Goal: Information Seeking & Learning: Learn about a topic

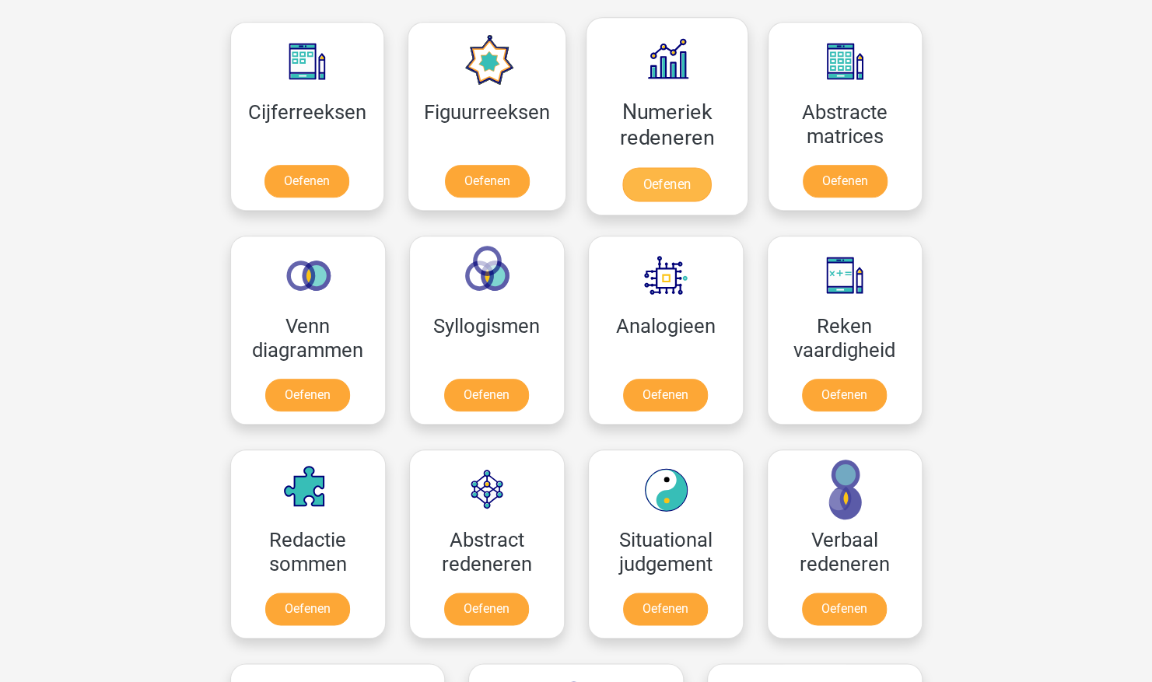
scroll to position [709, 0]
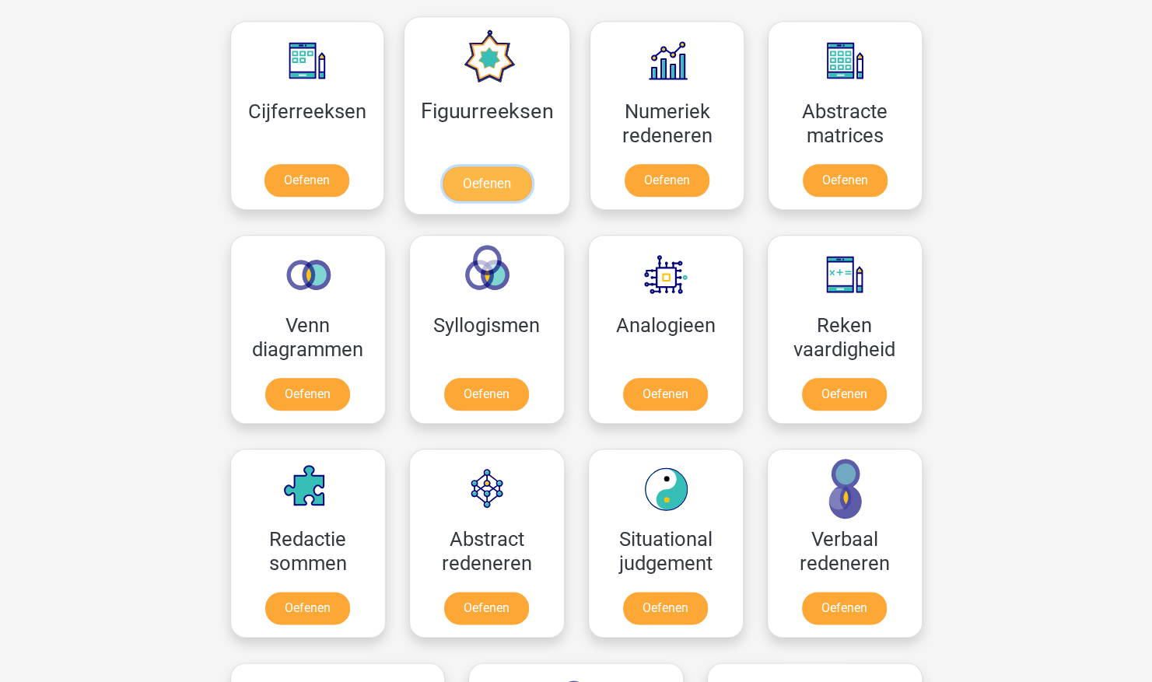
click at [487, 166] on link "Oefenen" at bounding box center [487, 183] width 89 height 34
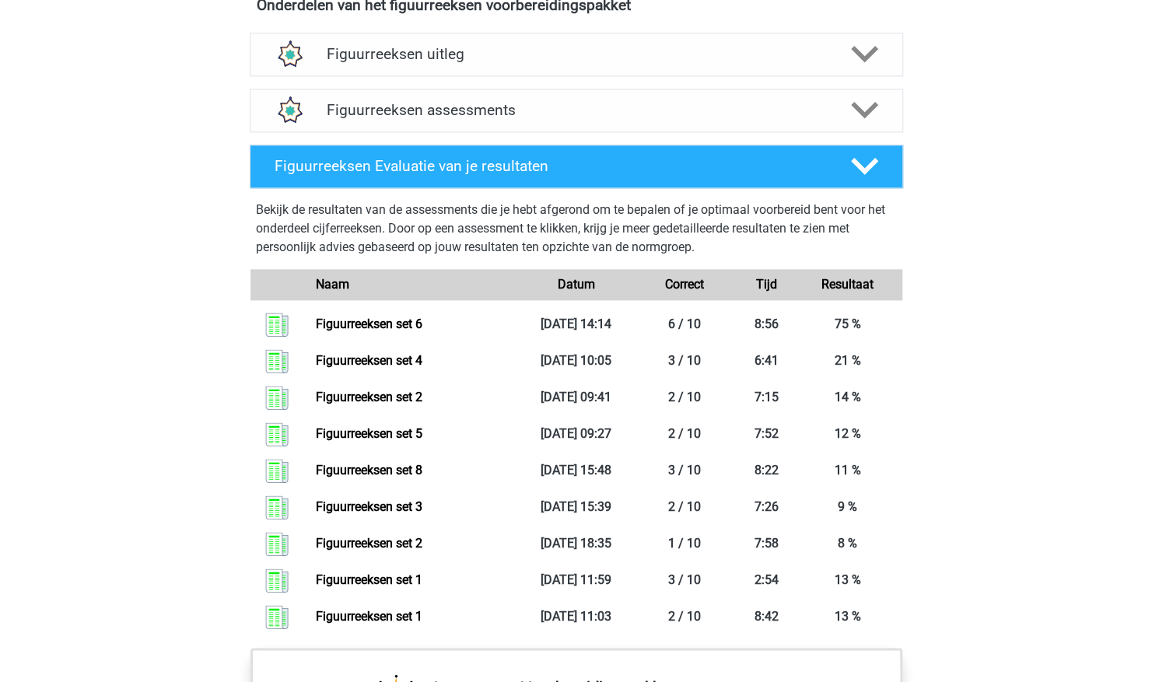
scroll to position [951, 0]
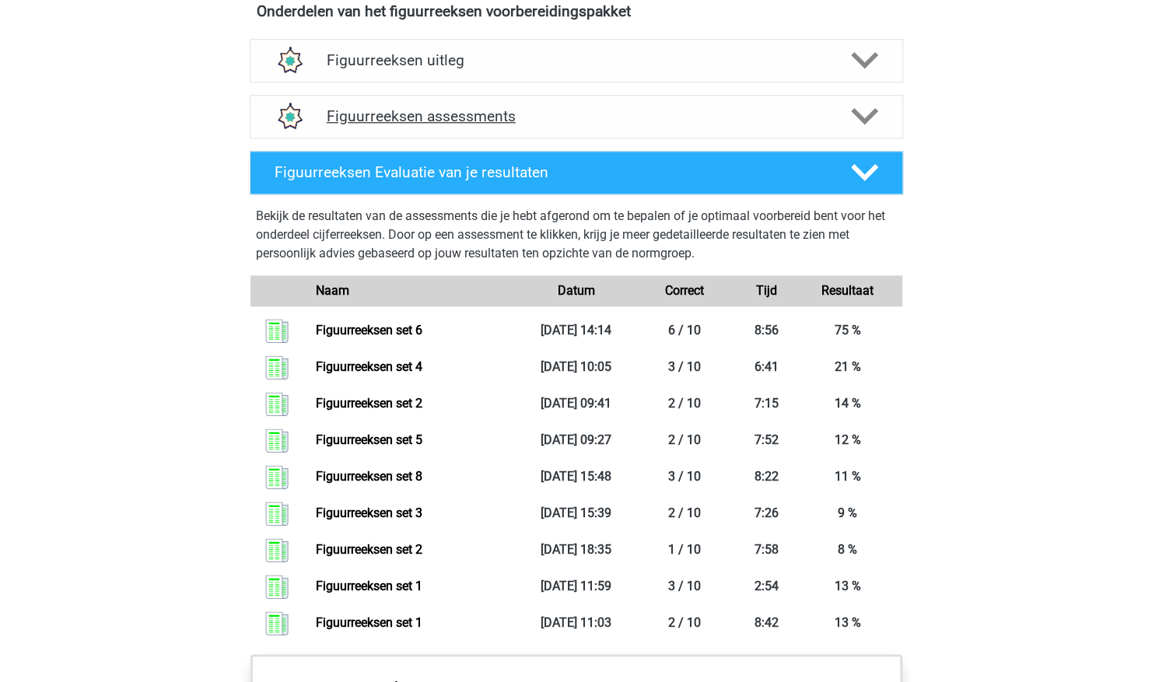
click at [857, 119] on icon at bounding box center [864, 116] width 27 height 27
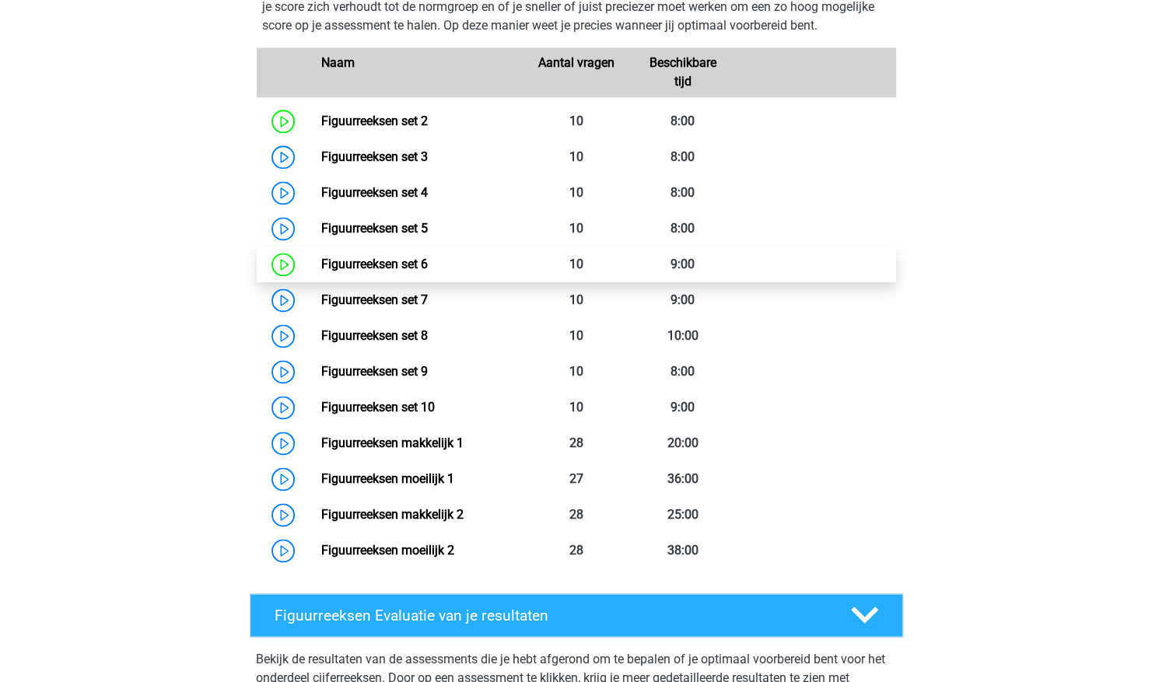
scroll to position [1131, 0]
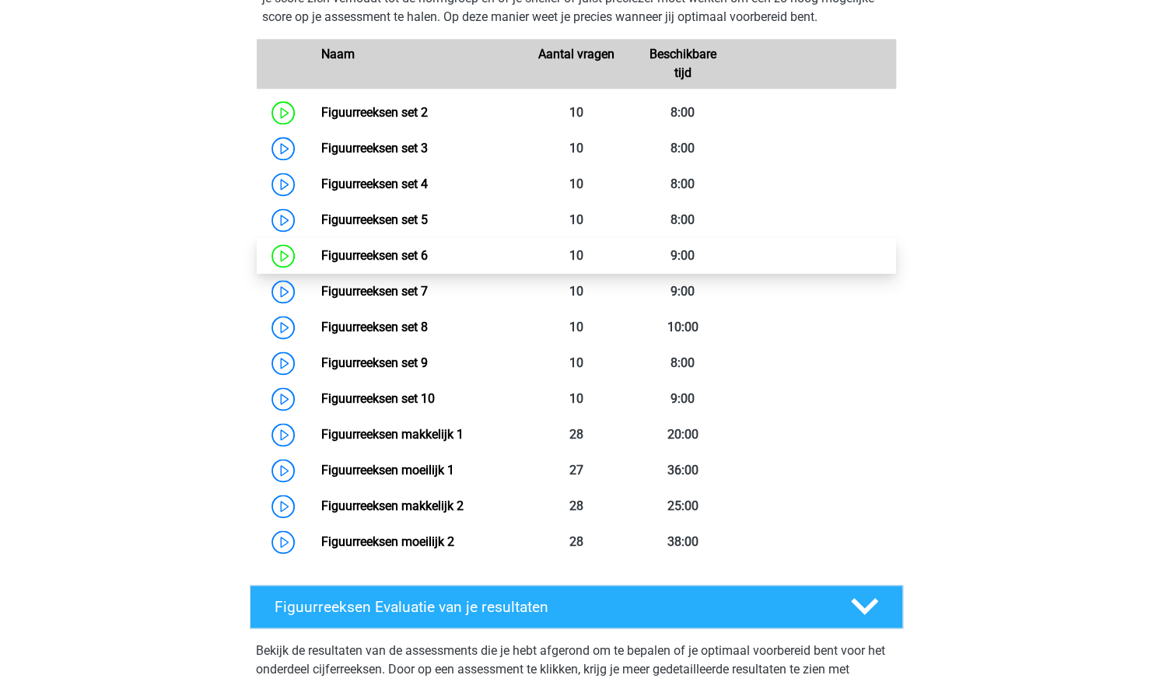
click at [464, 440] on link "Figuurreeksen makkelijk 1" at bounding box center [392, 434] width 142 height 15
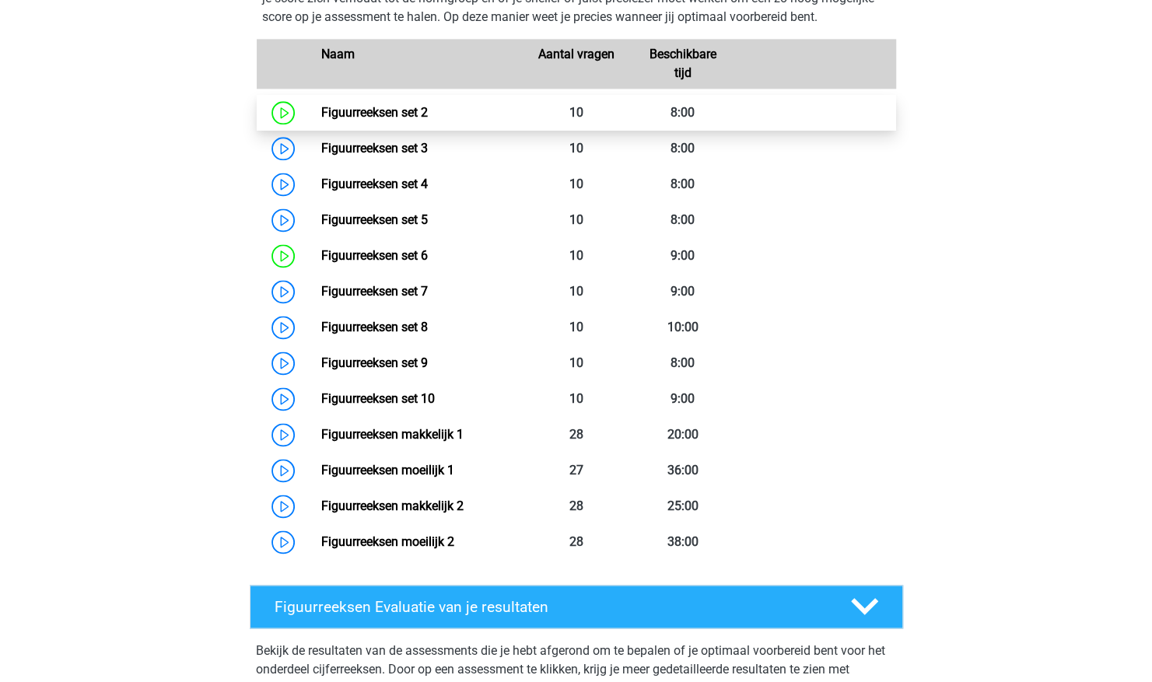
click at [428, 105] on link "Figuurreeksen set 2" at bounding box center [374, 112] width 107 height 15
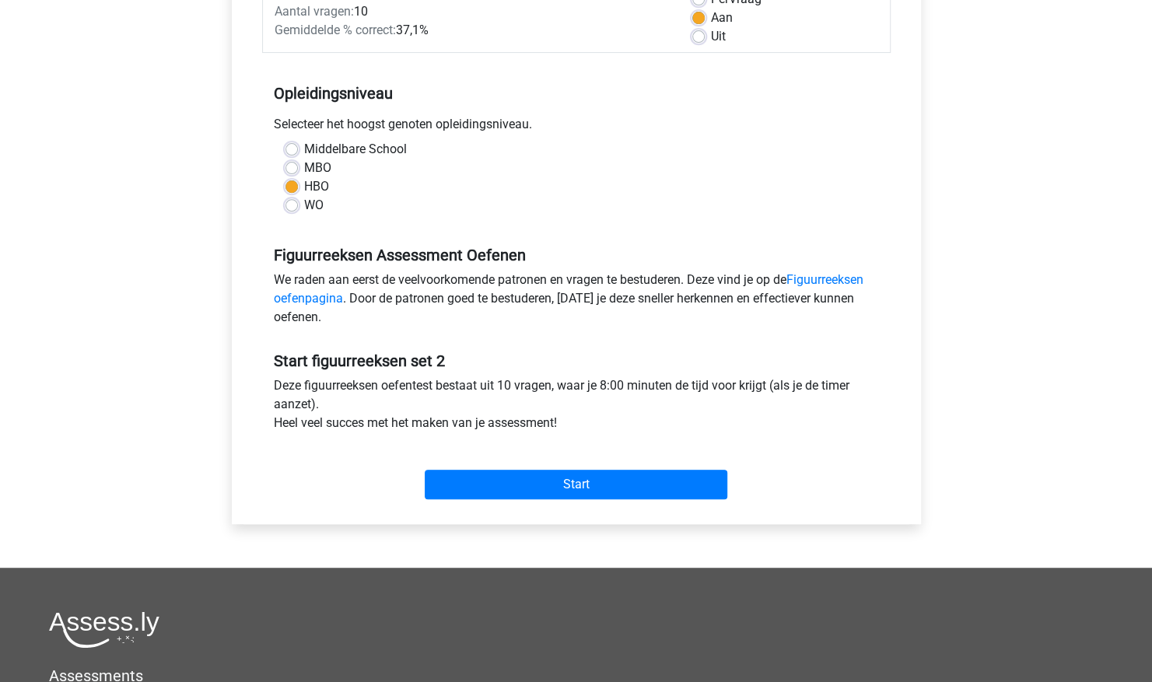
scroll to position [248, 0]
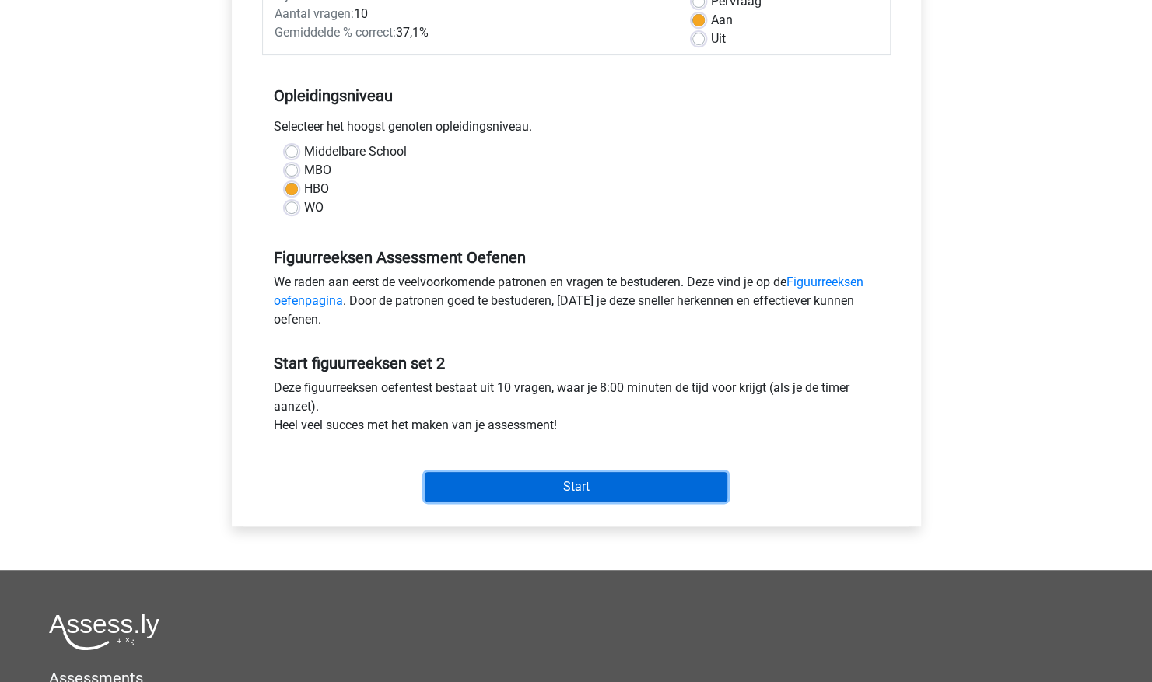
click at [538, 482] on input "Start" at bounding box center [576, 487] width 303 height 30
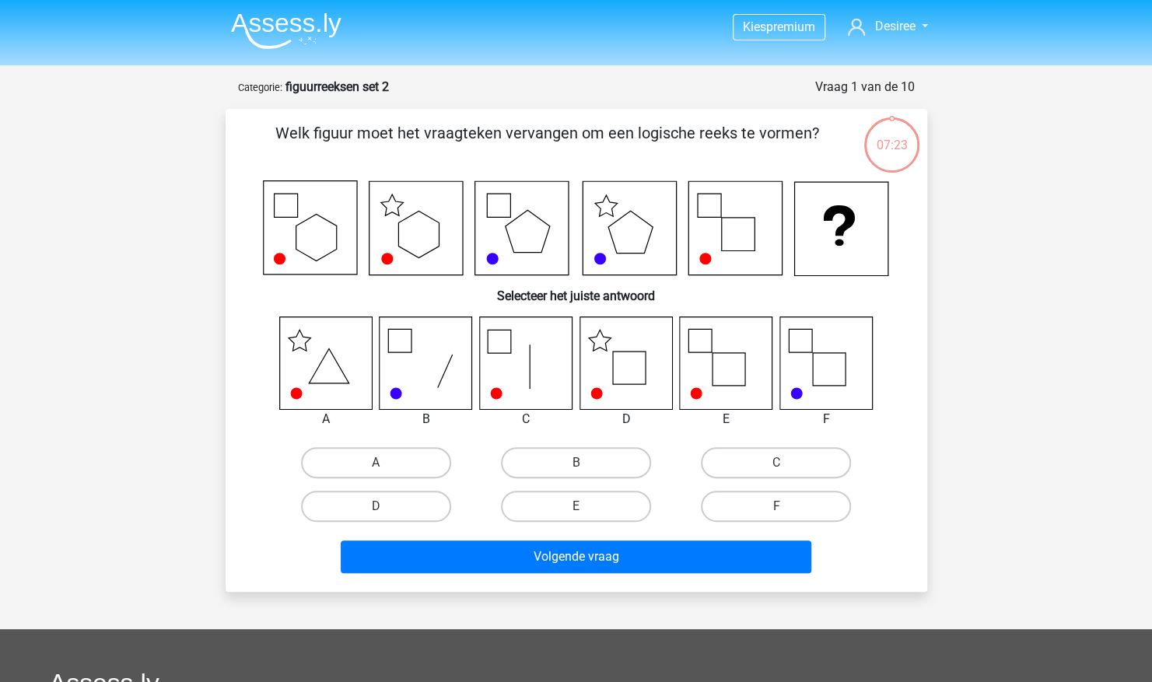
click at [631, 359] on icon at bounding box center [626, 363] width 93 height 93
click at [634, 359] on icon at bounding box center [626, 363] width 93 height 93
click at [387, 510] on label "D" at bounding box center [376, 506] width 150 height 31
click at [386, 510] on input "D" at bounding box center [381, 511] width 10 height 10
radio input "true"
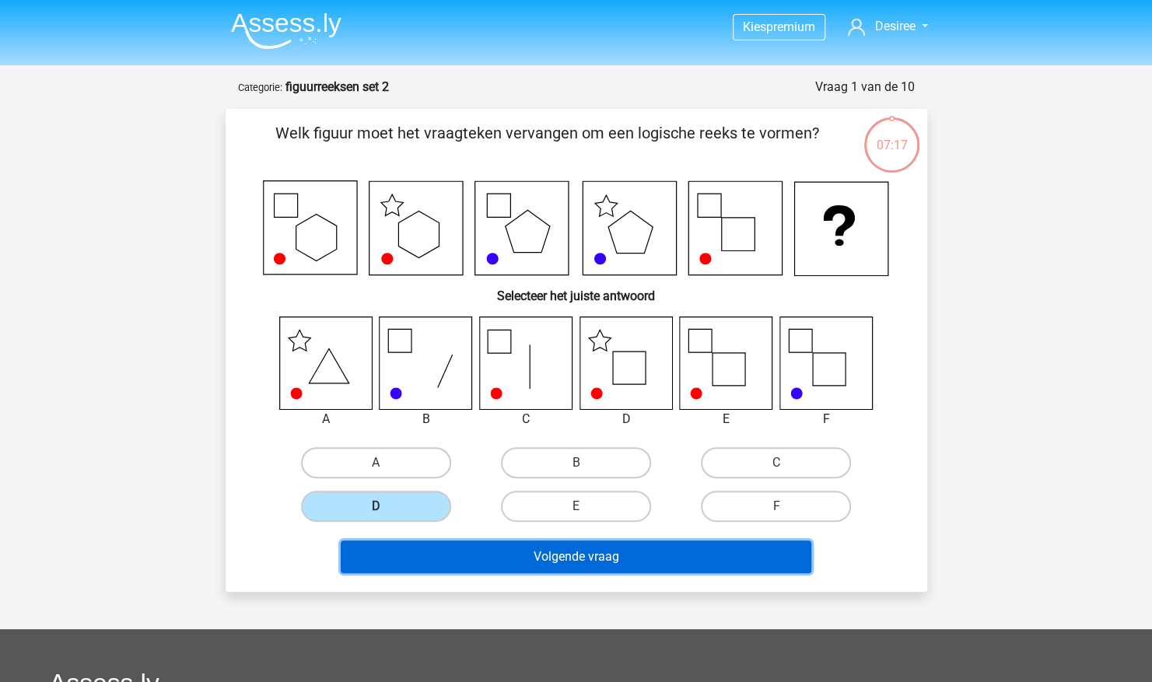
click at [479, 565] on button "Volgende vraag" at bounding box center [576, 557] width 471 height 33
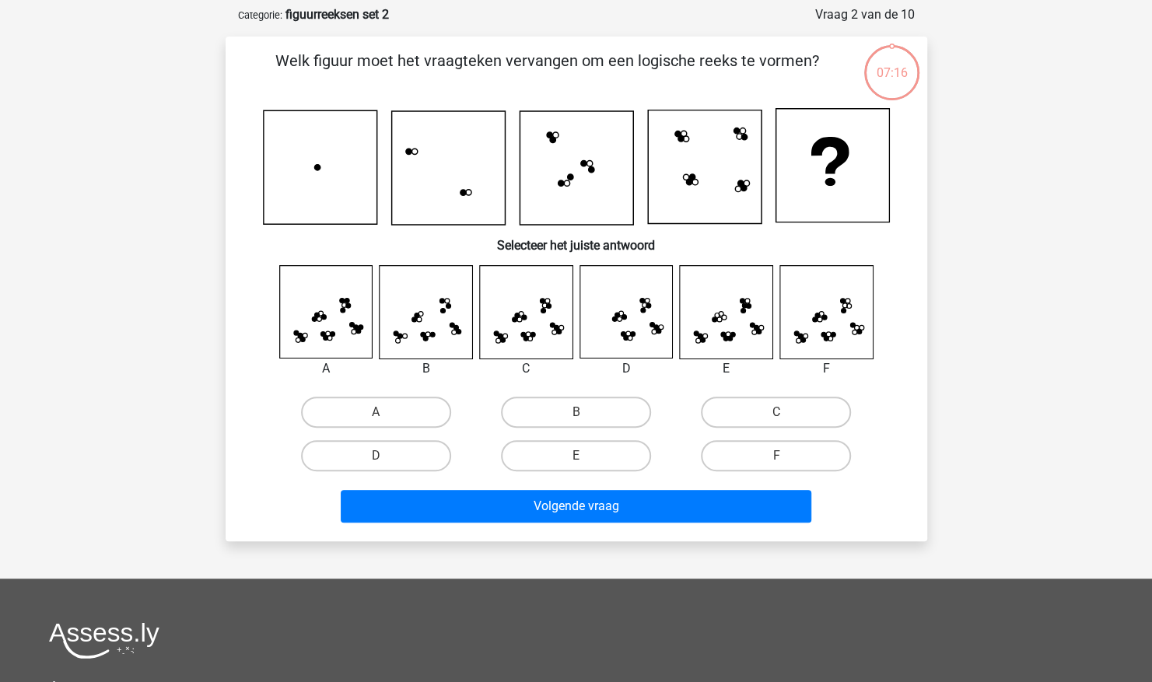
scroll to position [78, 0]
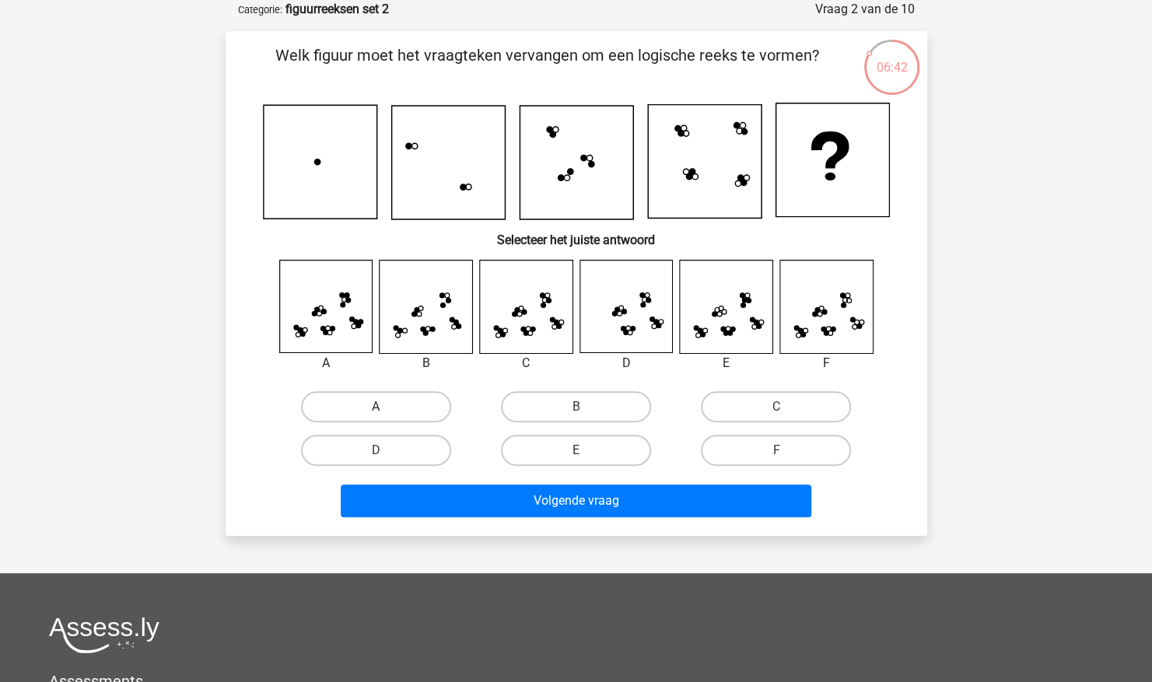
click at [352, 406] on label "A" at bounding box center [376, 406] width 150 height 31
click at [376, 407] on input "A" at bounding box center [381, 412] width 10 height 10
radio input "true"
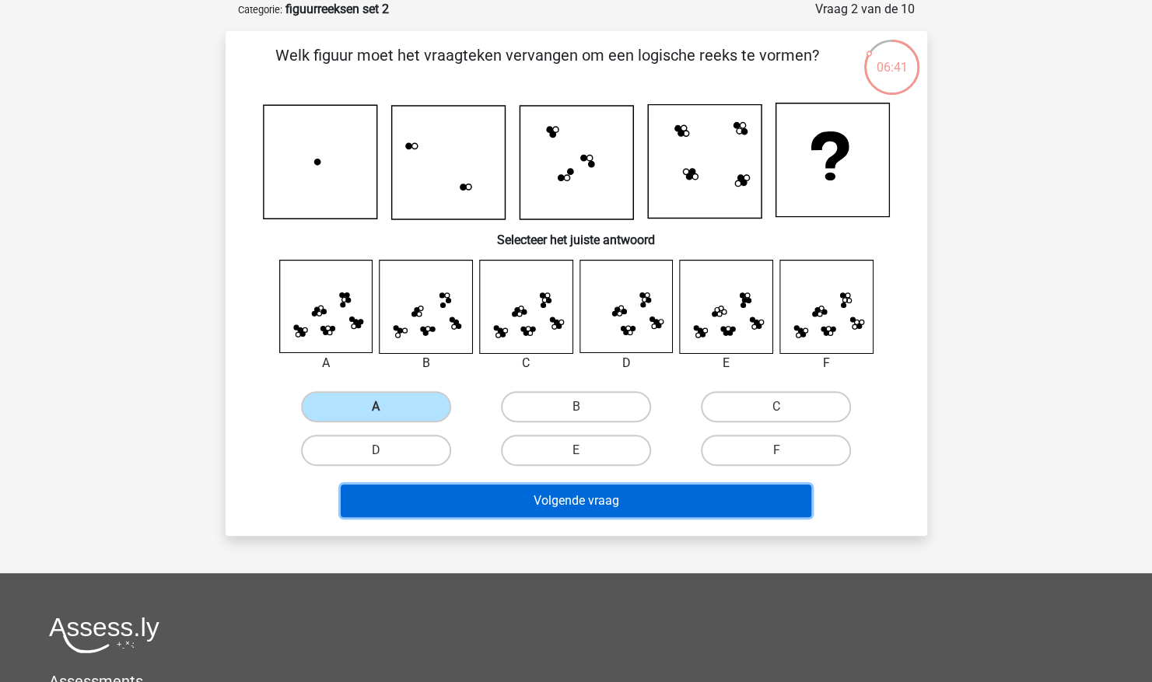
click at [461, 510] on button "Volgende vraag" at bounding box center [576, 501] width 471 height 33
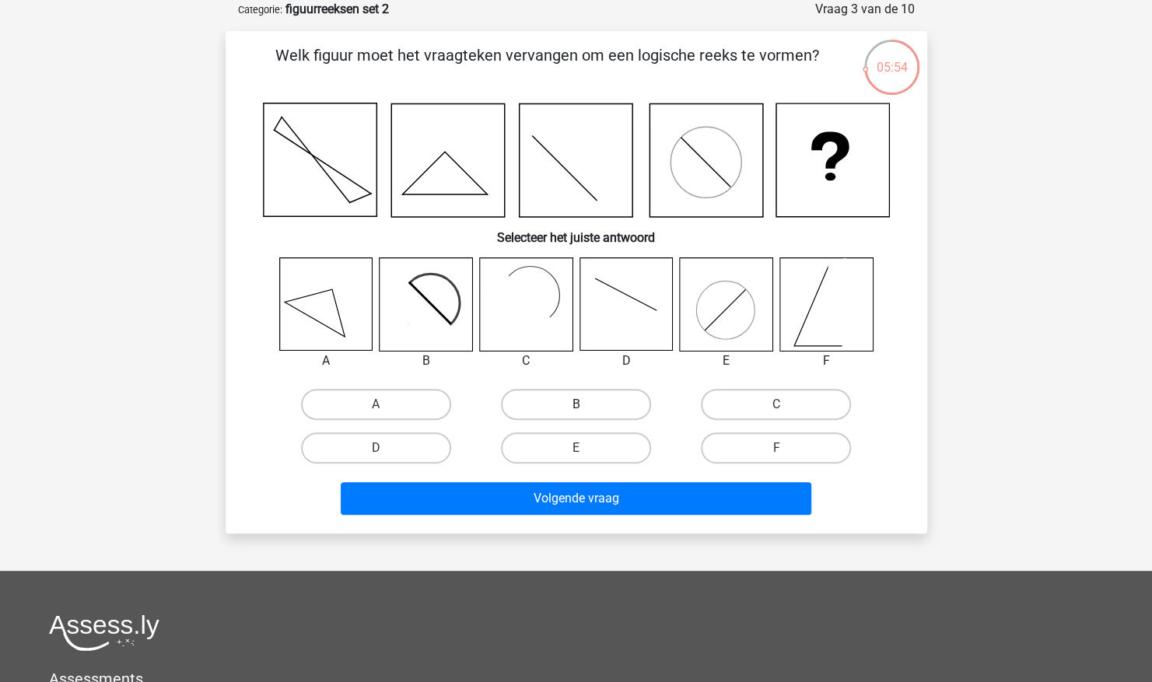
click at [564, 410] on label "B" at bounding box center [576, 404] width 150 height 31
click at [576, 410] on input "B" at bounding box center [581, 410] width 10 height 10
radio input "true"
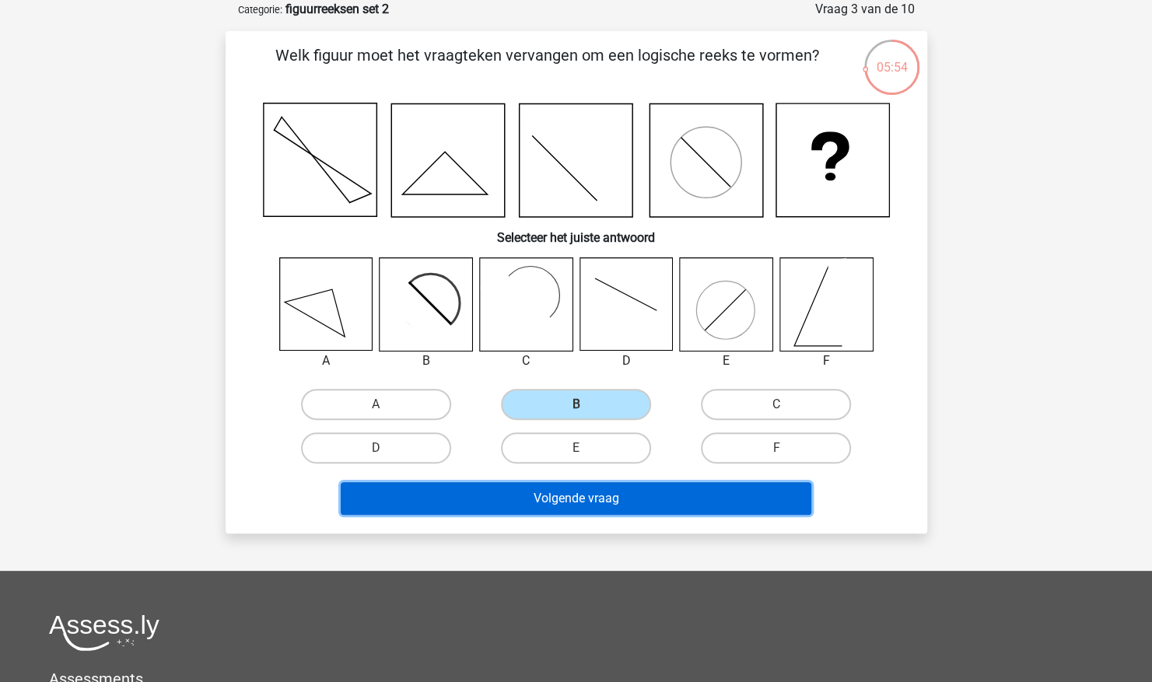
click at [559, 499] on button "Volgende vraag" at bounding box center [576, 498] width 471 height 33
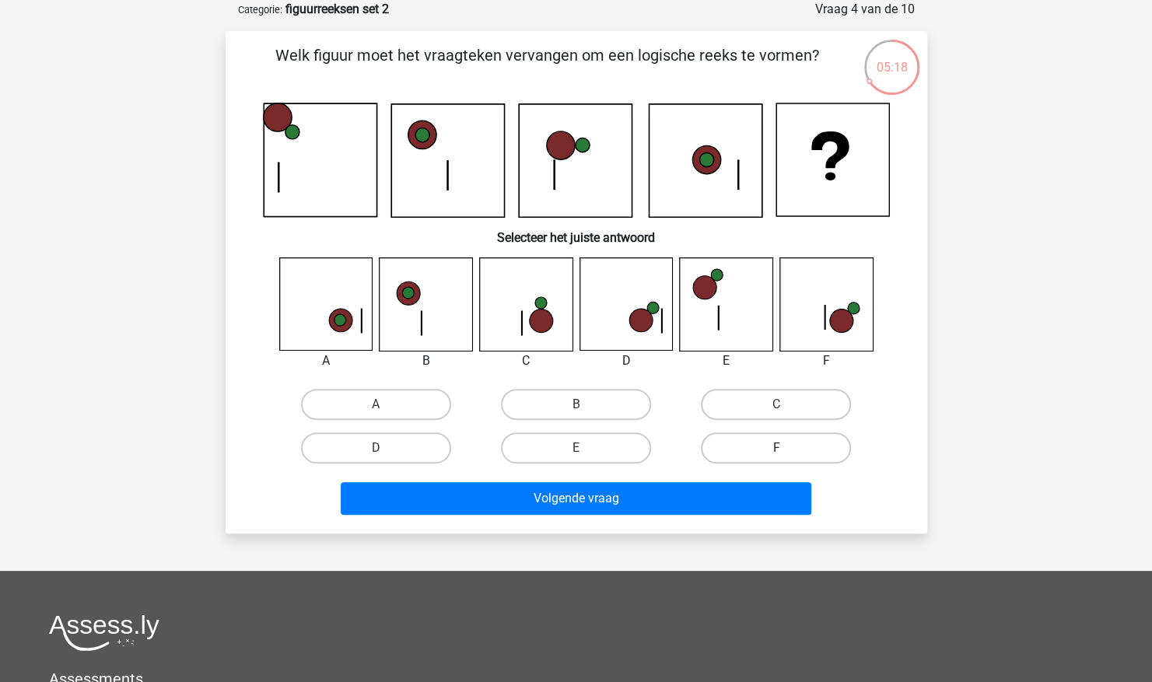
click at [757, 443] on label "F" at bounding box center [776, 448] width 150 height 31
click at [776, 448] on input "F" at bounding box center [781, 453] width 10 height 10
radio input "true"
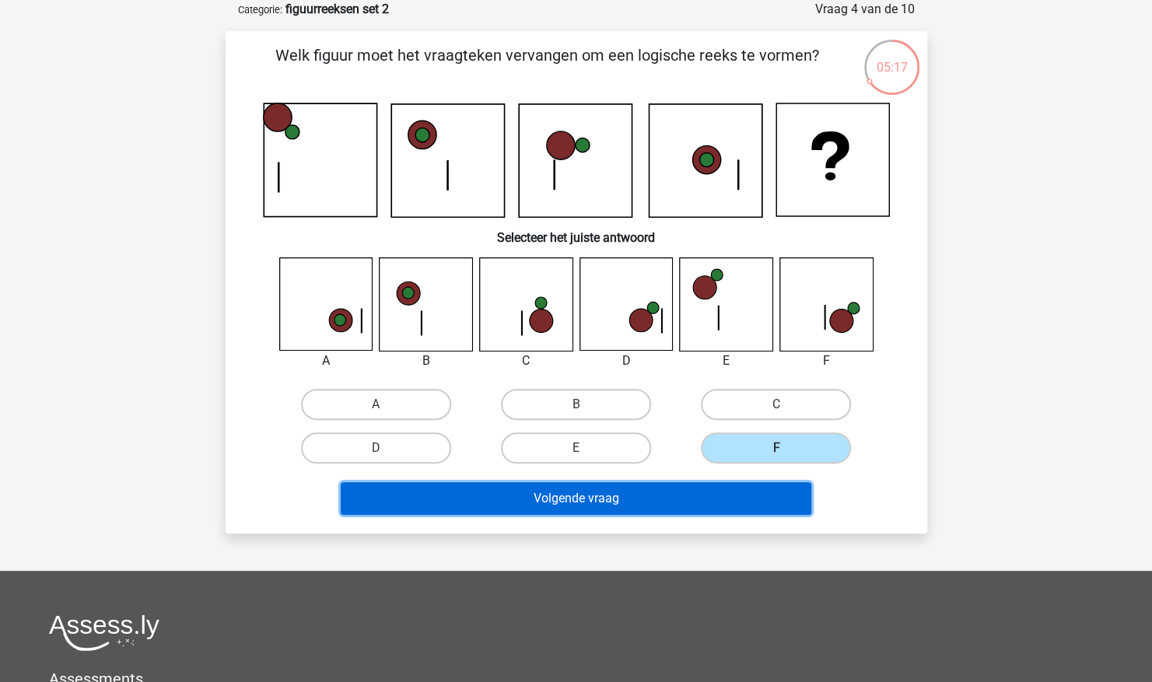
click at [636, 507] on button "Volgende vraag" at bounding box center [576, 498] width 471 height 33
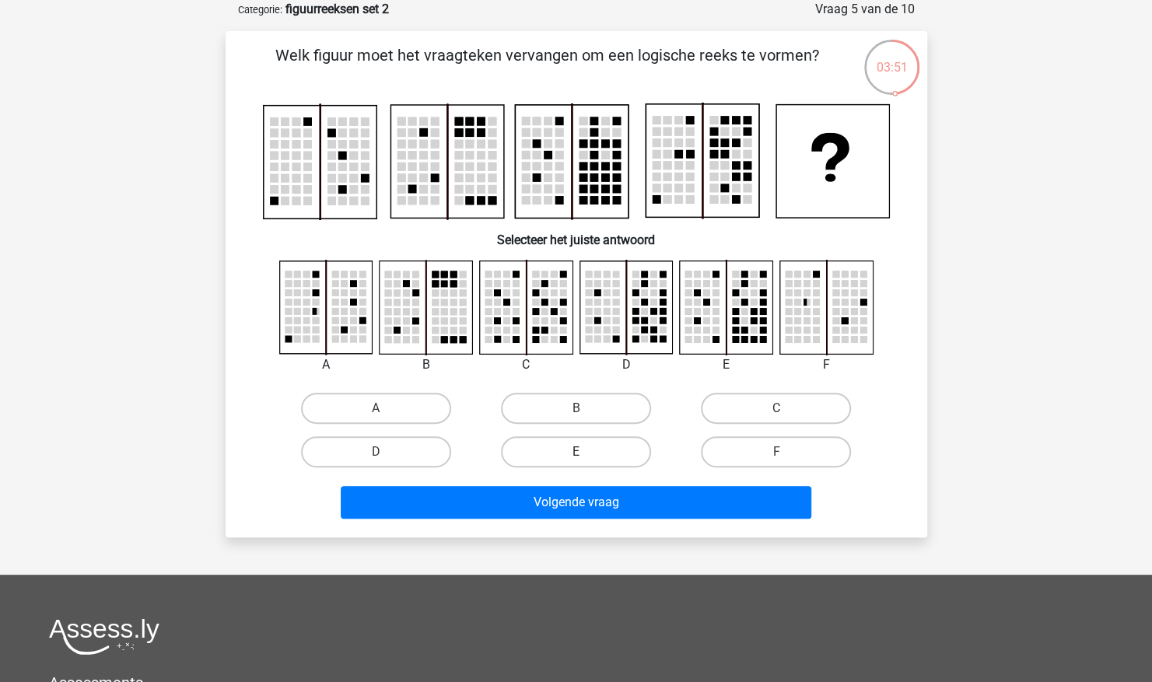
click at [564, 464] on label "E" at bounding box center [576, 451] width 150 height 31
click at [576, 462] on input "E" at bounding box center [581, 457] width 10 height 10
radio input "true"
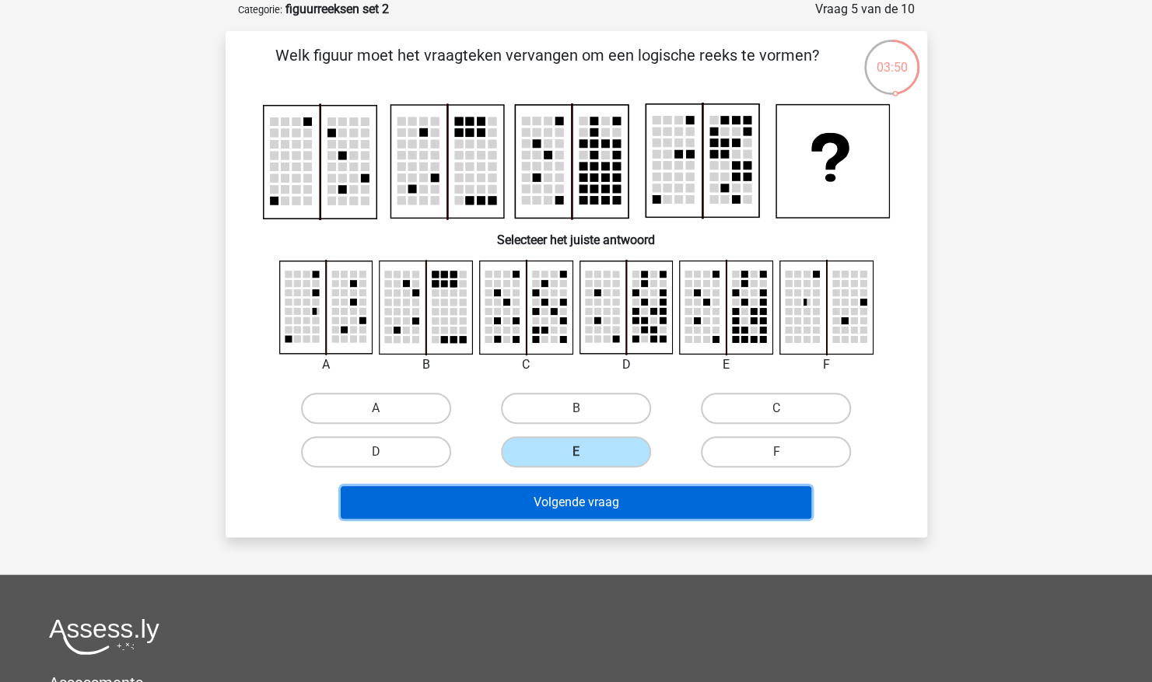
click at [554, 513] on button "Volgende vraag" at bounding box center [576, 502] width 471 height 33
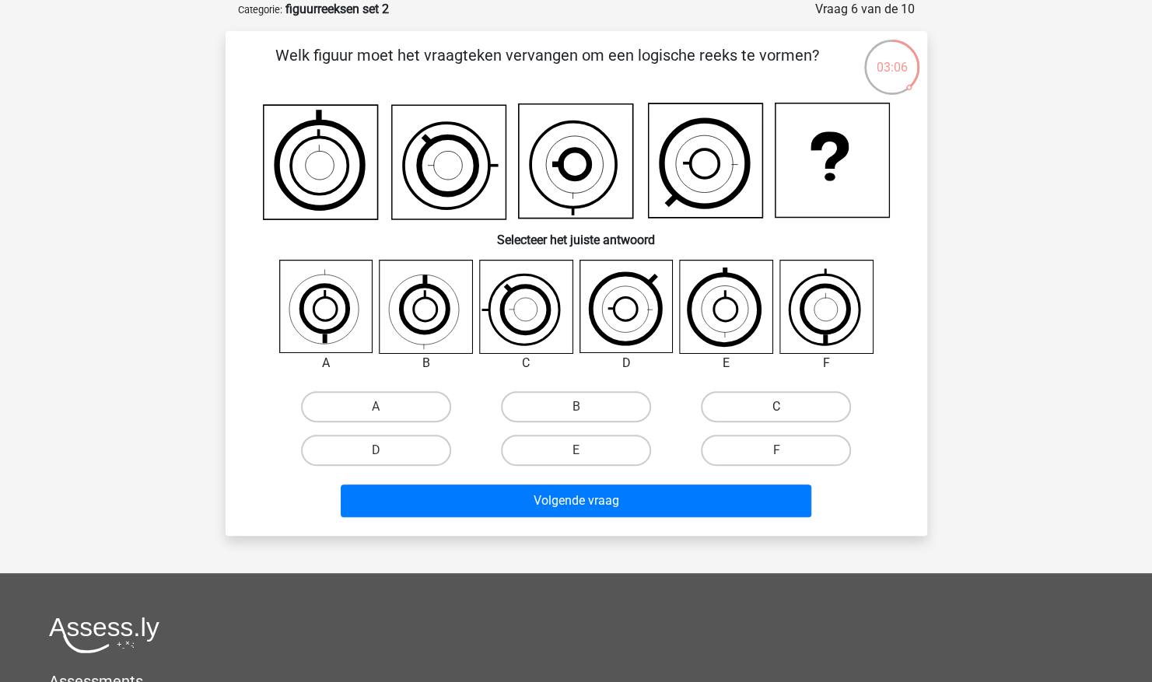
click at [751, 403] on label "C" at bounding box center [776, 406] width 150 height 31
click at [776, 407] on input "C" at bounding box center [781, 412] width 10 height 10
radio input "true"
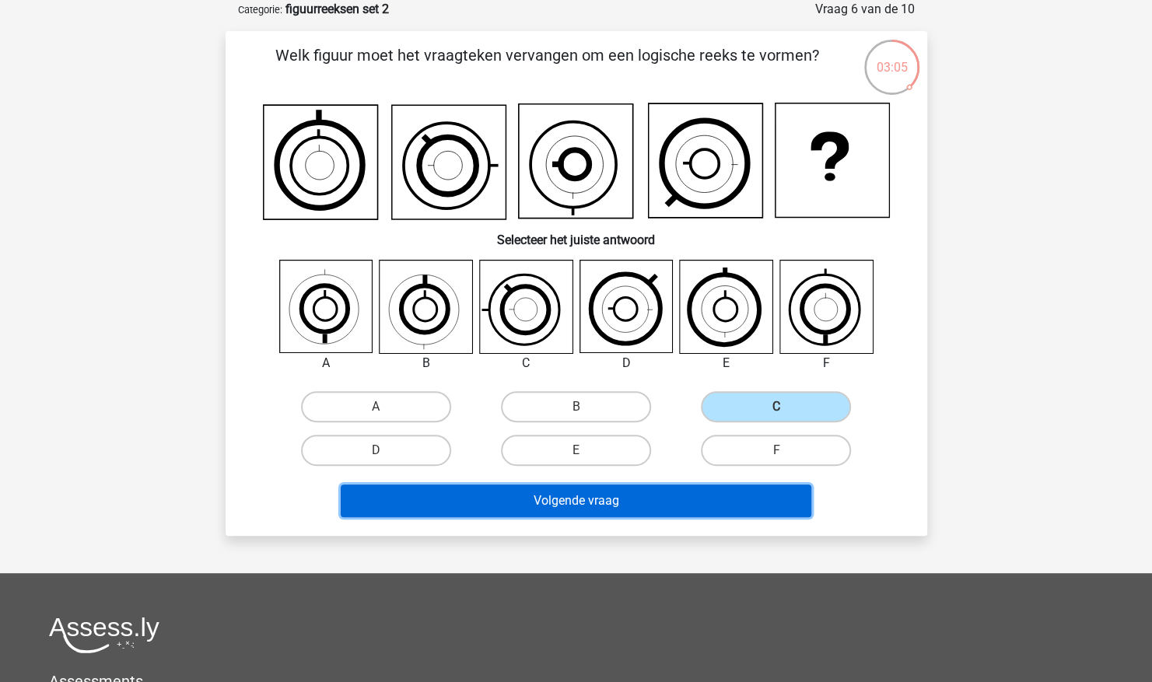
click at [605, 511] on button "Volgende vraag" at bounding box center [576, 501] width 471 height 33
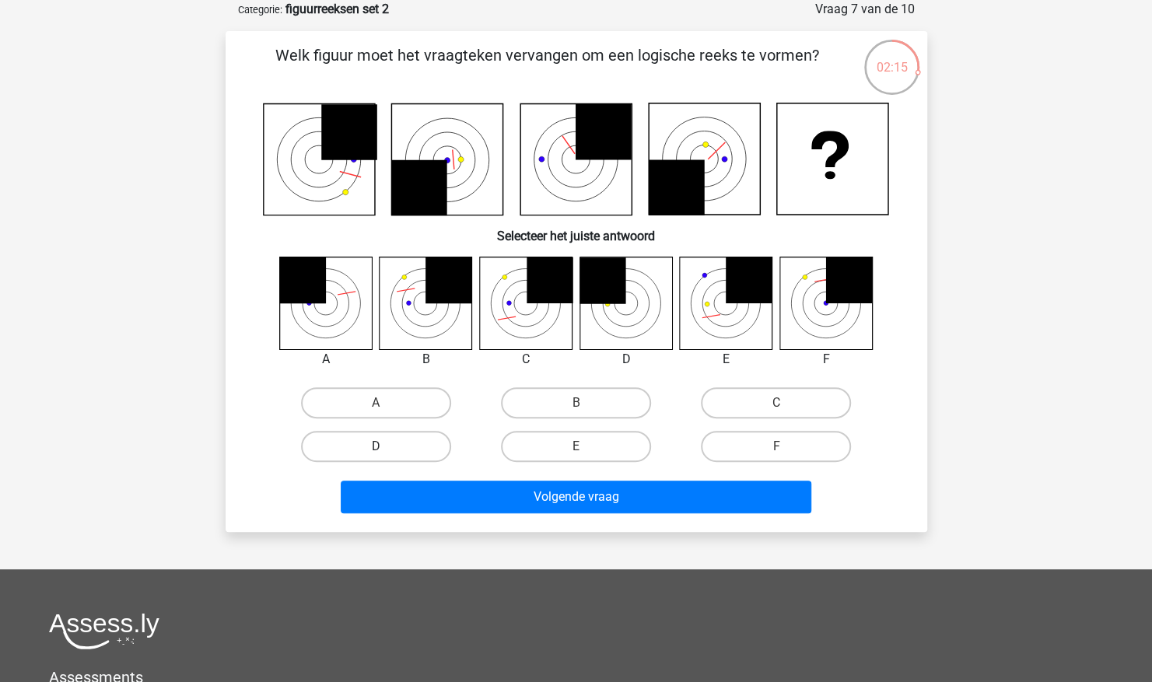
click at [408, 456] on label "D" at bounding box center [376, 446] width 150 height 31
click at [386, 456] on input "D" at bounding box center [381, 452] width 10 height 10
radio input "true"
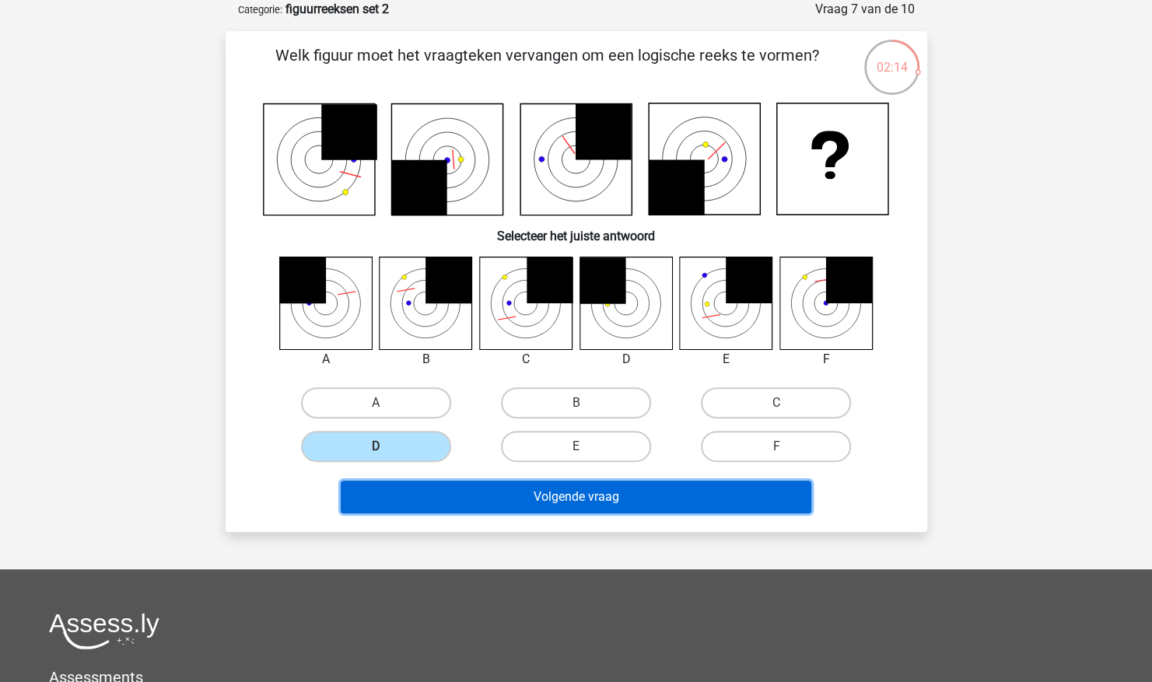
click at [501, 499] on button "Volgende vraag" at bounding box center [576, 497] width 471 height 33
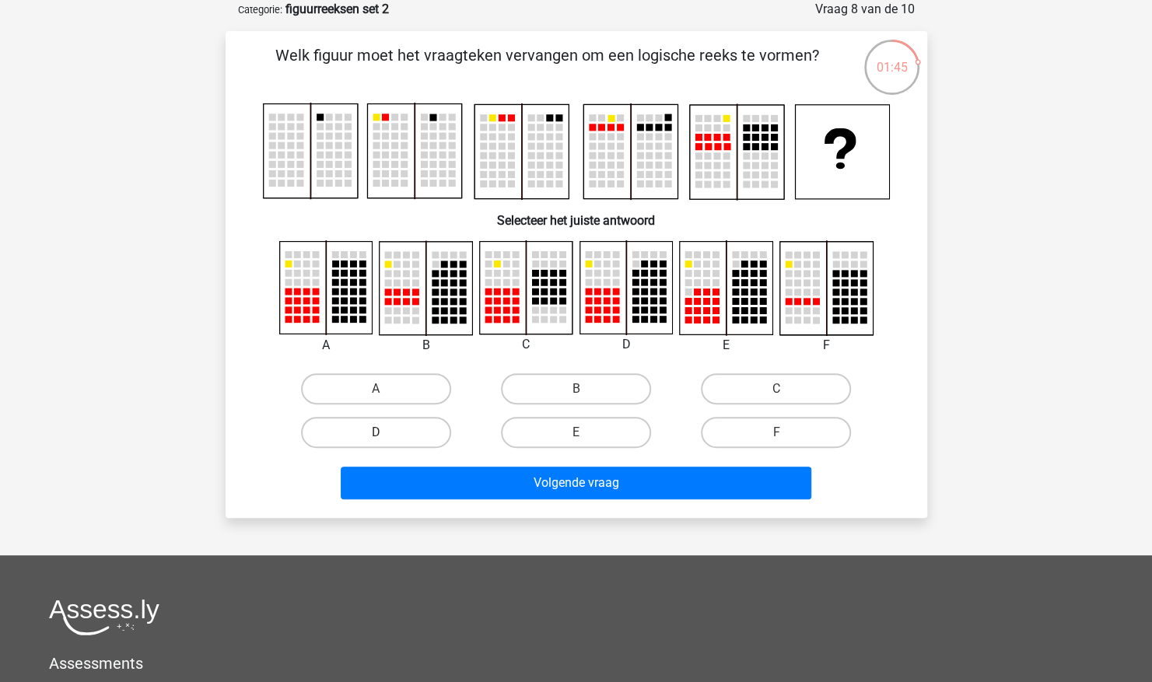
click at [388, 426] on label "D" at bounding box center [376, 432] width 150 height 31
click at [386, 433] on input "D" at bounding box center [381, 438] width 10 height 10
radio input "true"
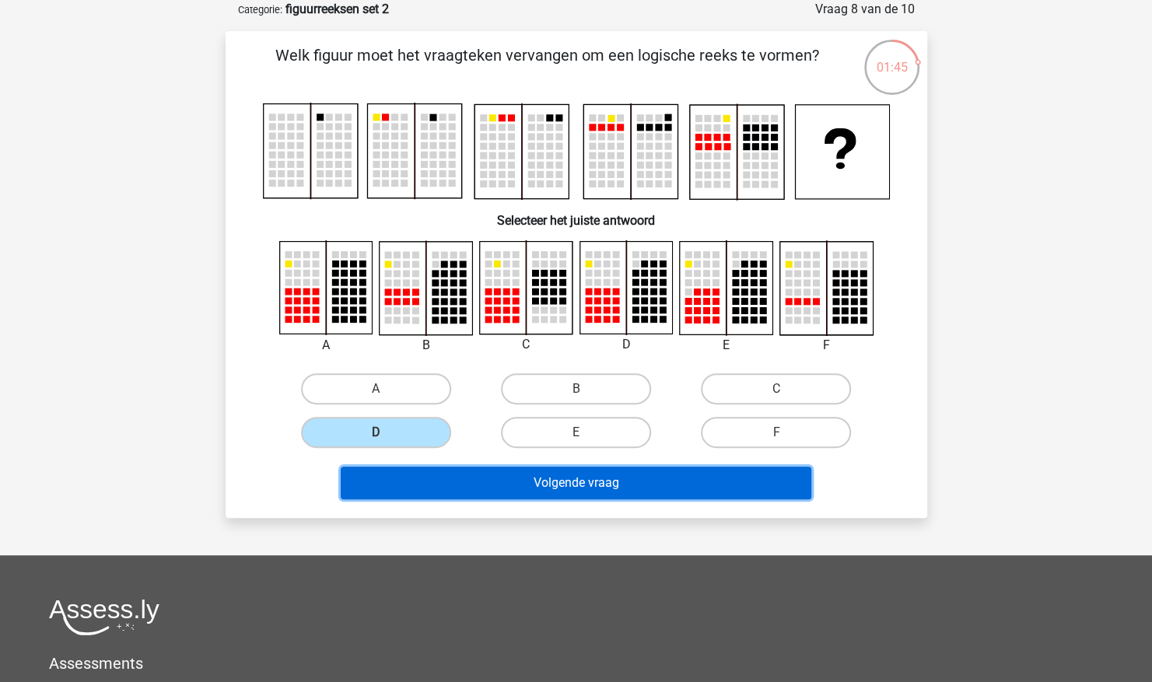
click at [509, 497] on button "Volgende vraag" at bounding box center [576, 483] width 471 height 33
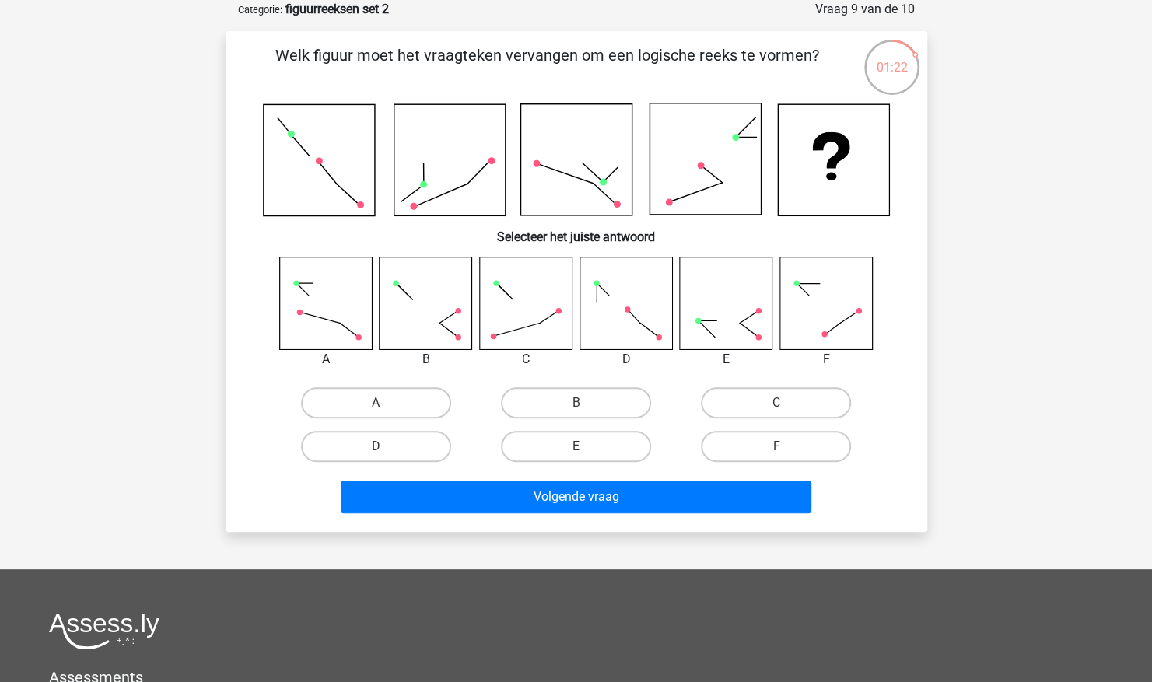
click at [580, 451] on input "E" at bounding box center [581, 452] width 10 height 10
radio input "true"
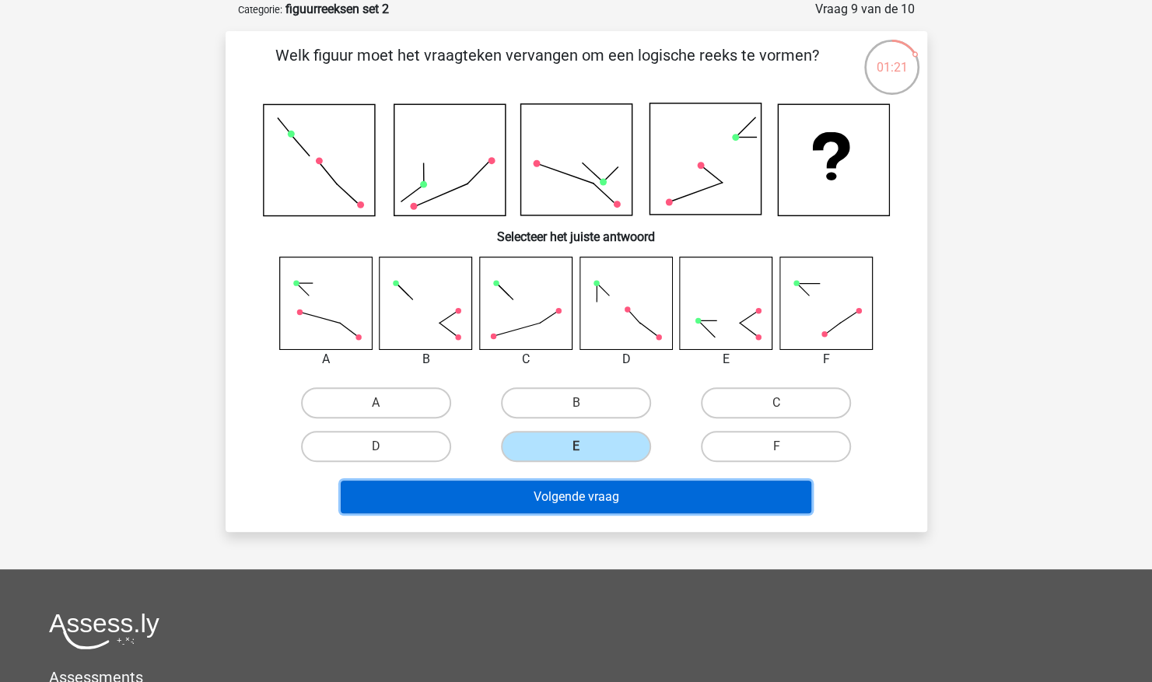
click at [548, 506] on button "Volgende vraag" at bounding box center [576, 497] width 471 height 33
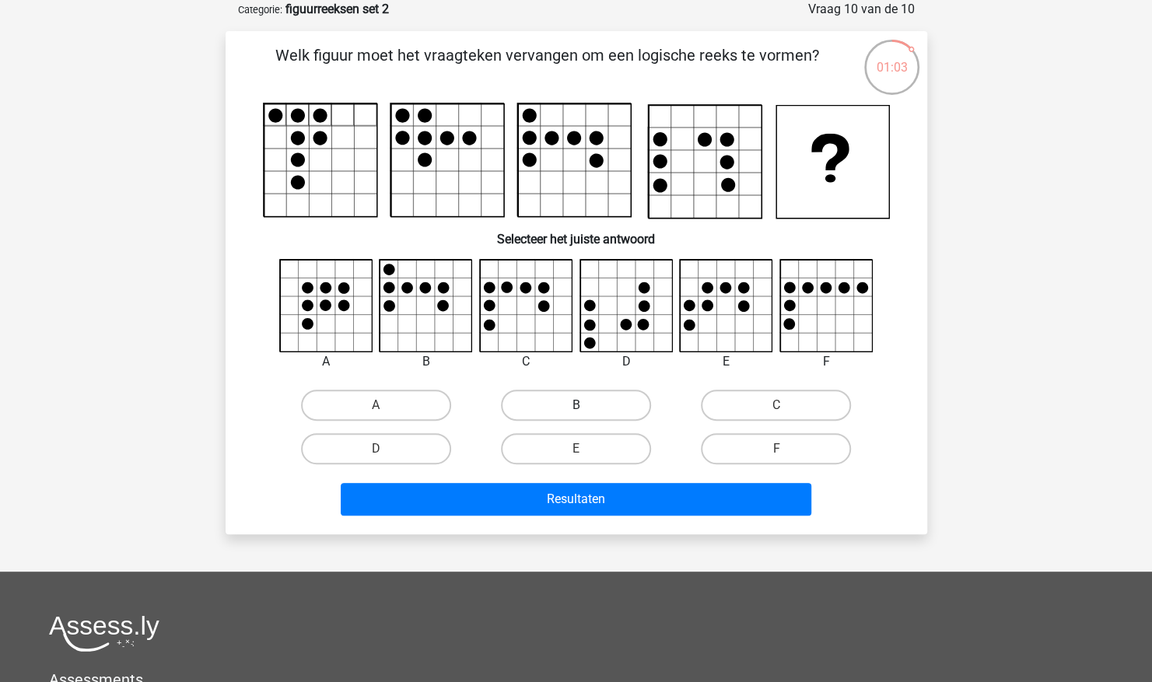
click at [566, 397] on label "B" at bounding box center [576, 405] width 150 height 31
click at [576, 405] on input "B" at bounding box center [581, 410] width 10 height 10
radio input "true"
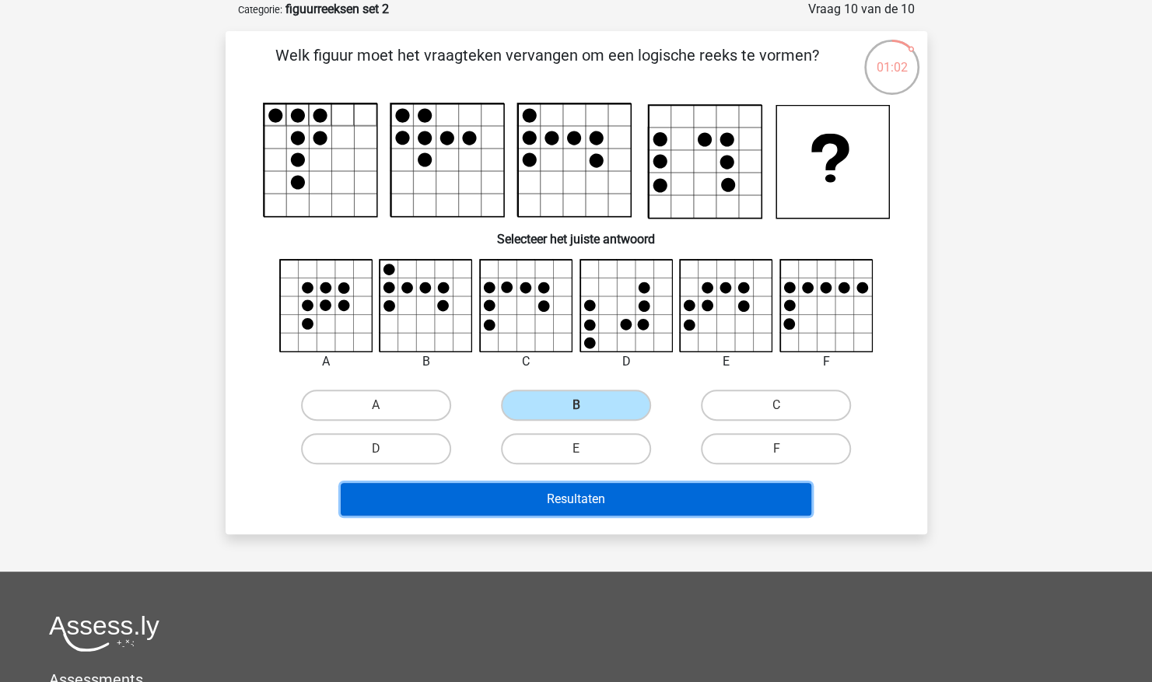
click at [495, 513] on button "Resultaten" at bounding box center [576, 499] width 471 height 33
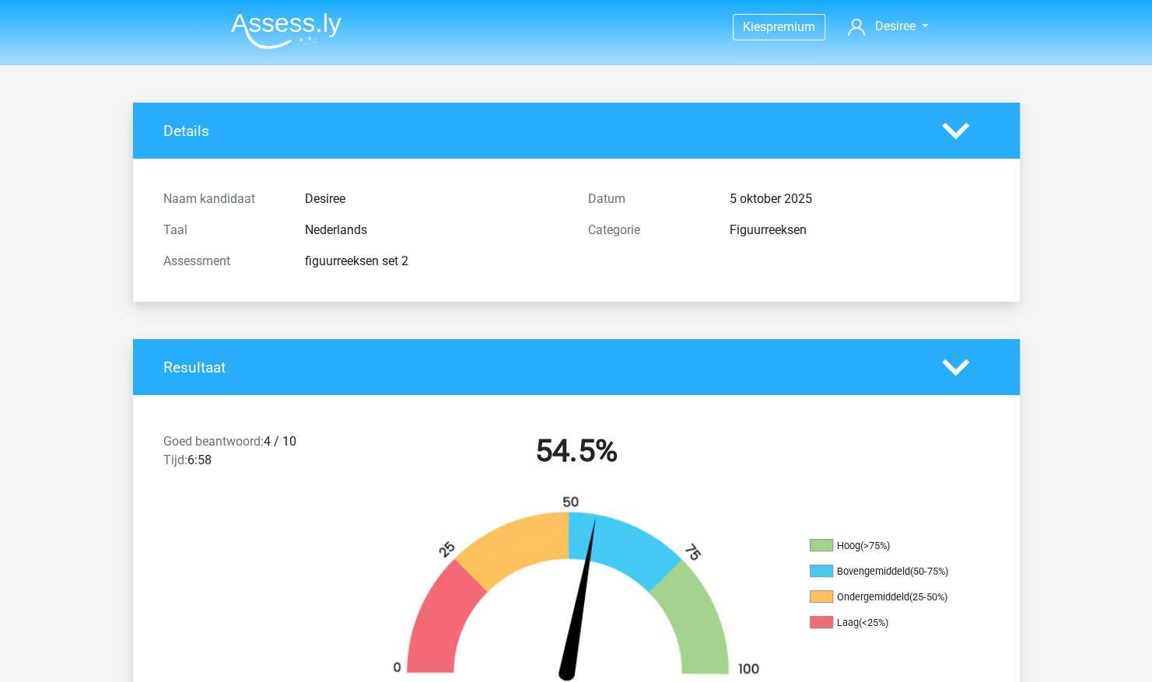
click at [275, 29] on img at bounding box center [286, 30] width 110 height 37
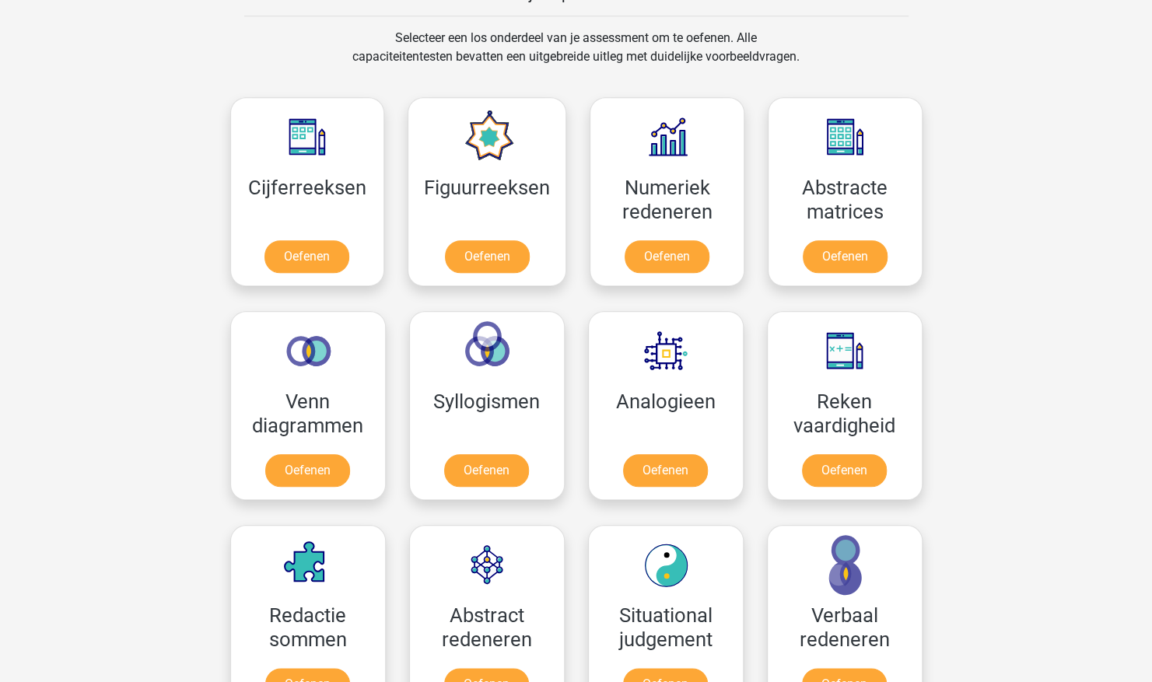
scroll to position [643, 0]
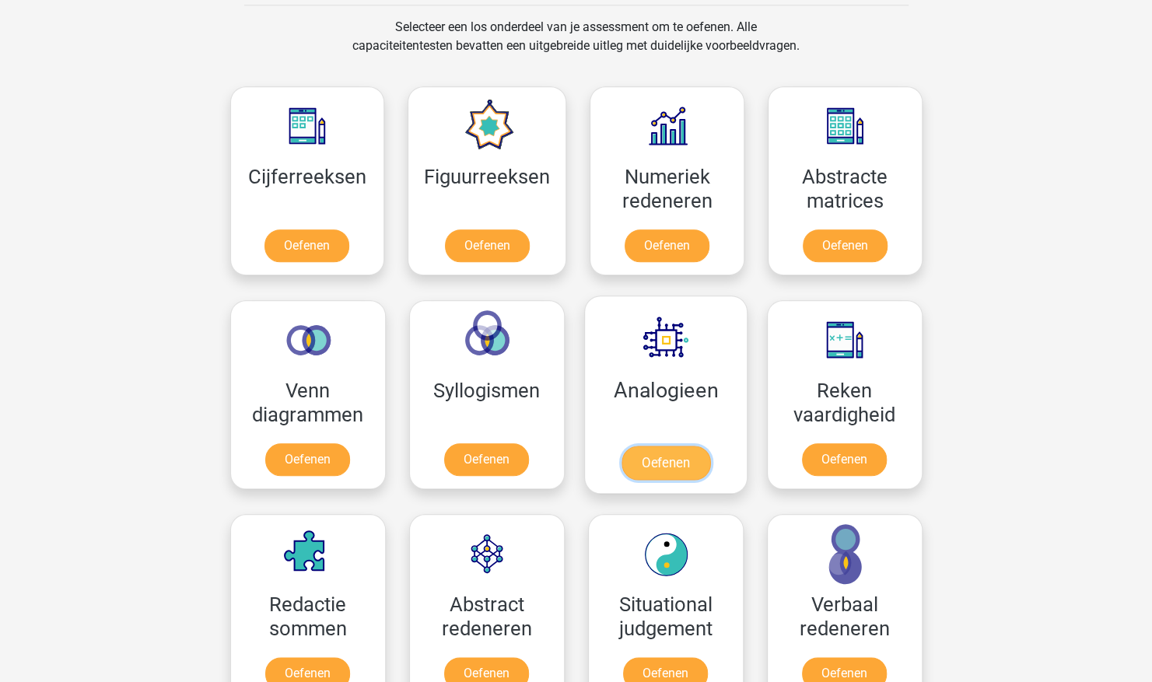
click at [692, 446] on link "Oefenen" at bounding box center [665, 463] width 89 height 34
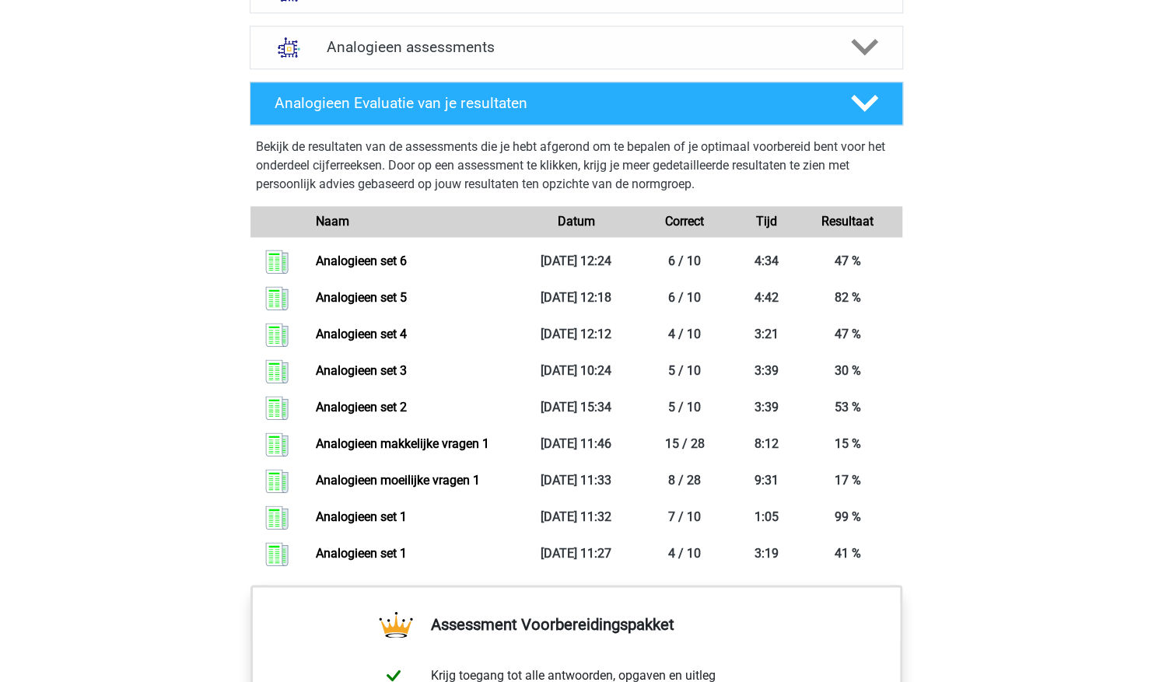
scroll to position [1049, 0]
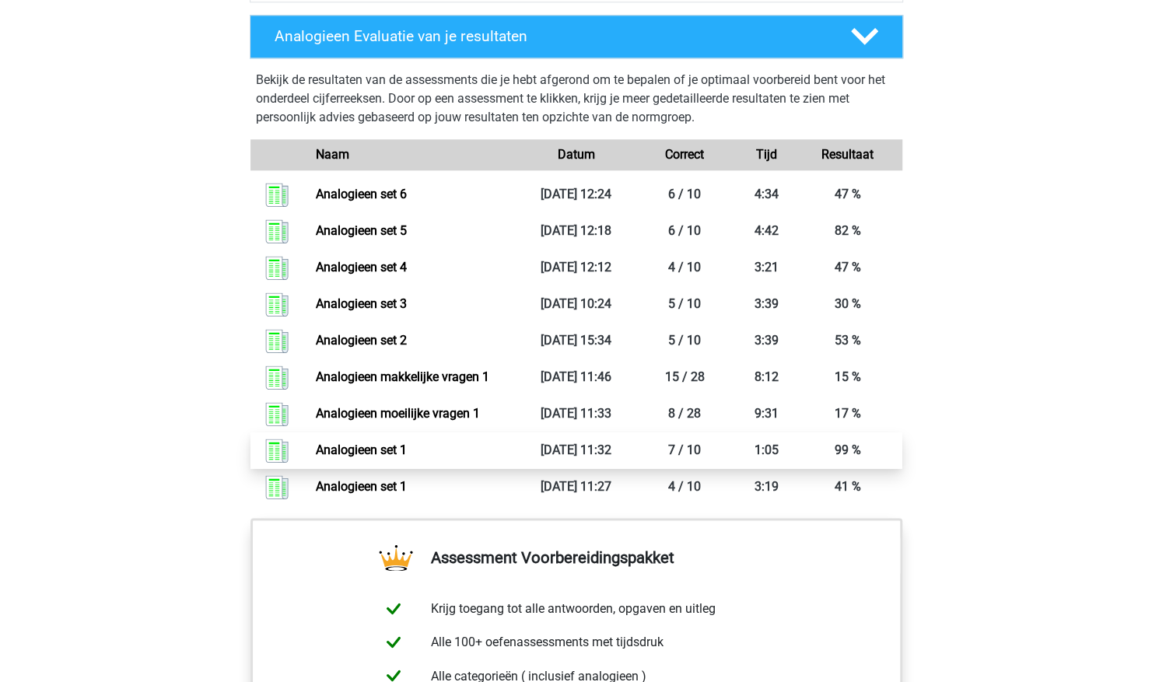
click at [407, 445] on link "Analogieen set 1" at bounding box center [361, 450] width 91 height 15
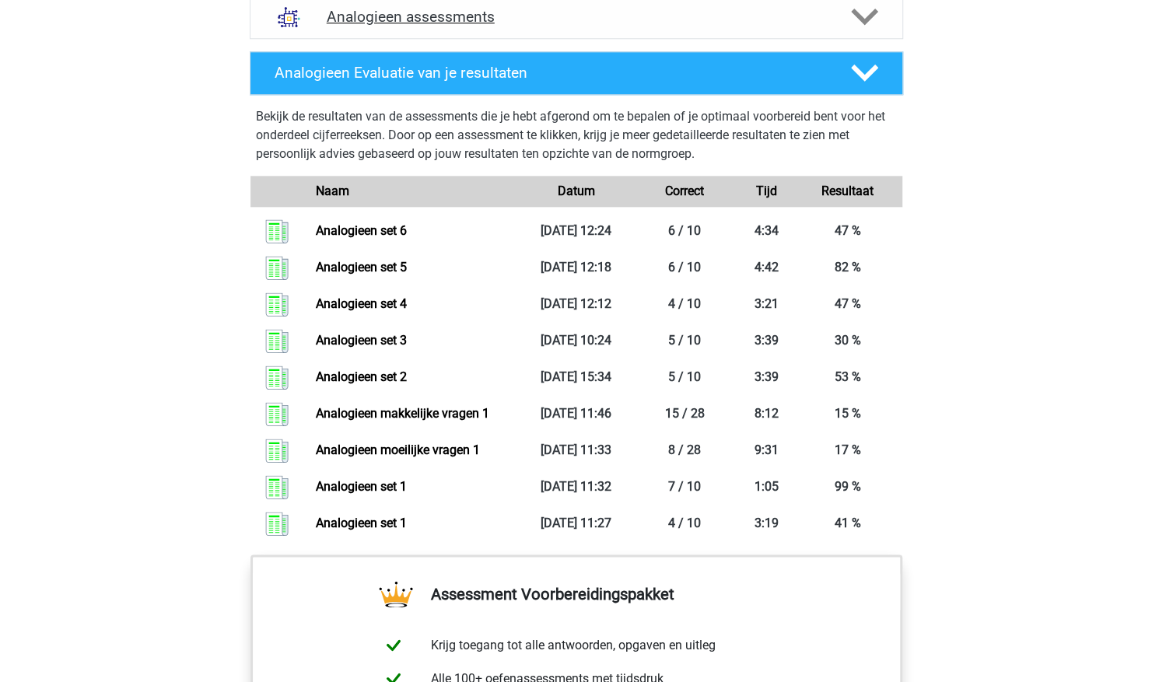
scroll to position [1012, 0]
click at [856, 24] on icon at bounding box center [864, 17] width 27 height 27
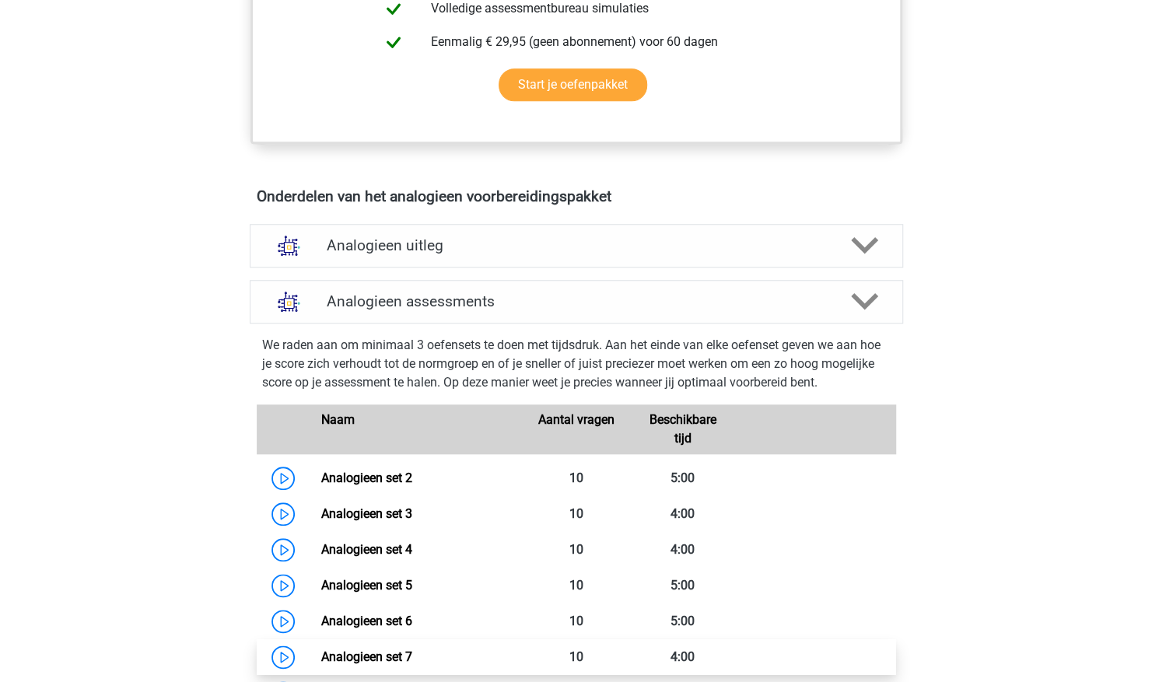
scroll to position [743, 0]
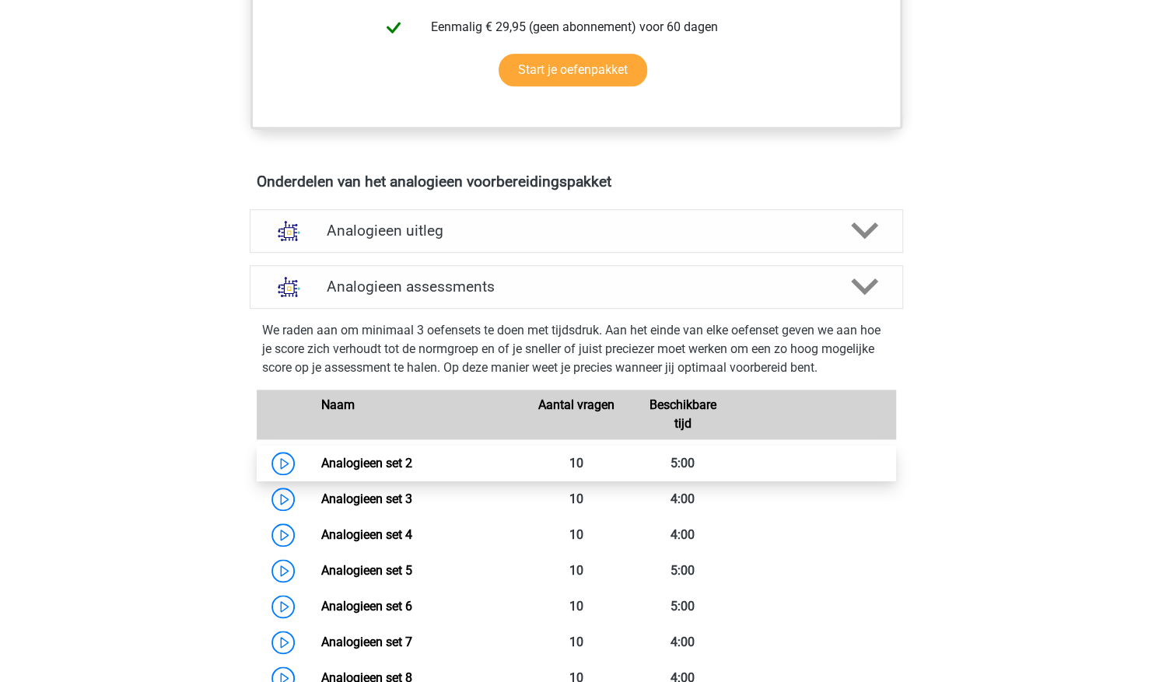
click at [412, 456] on link "Analogieen set 2" at bounding box center [366, 463] width 91 height 15
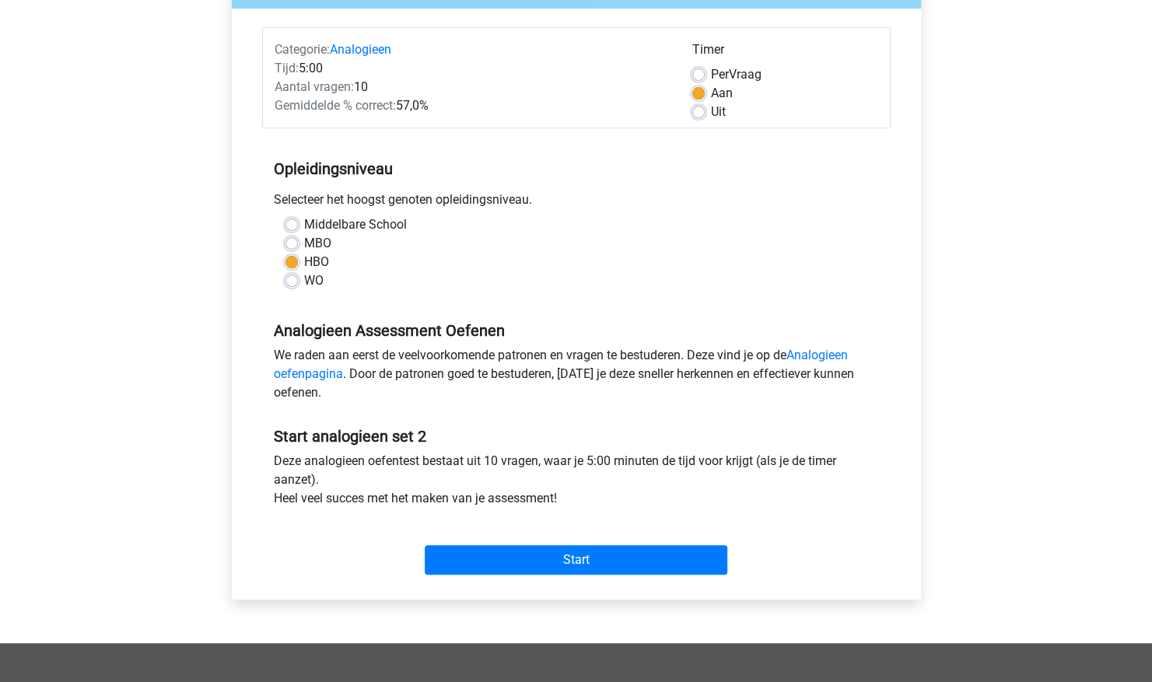
scroll to position [179, 0]
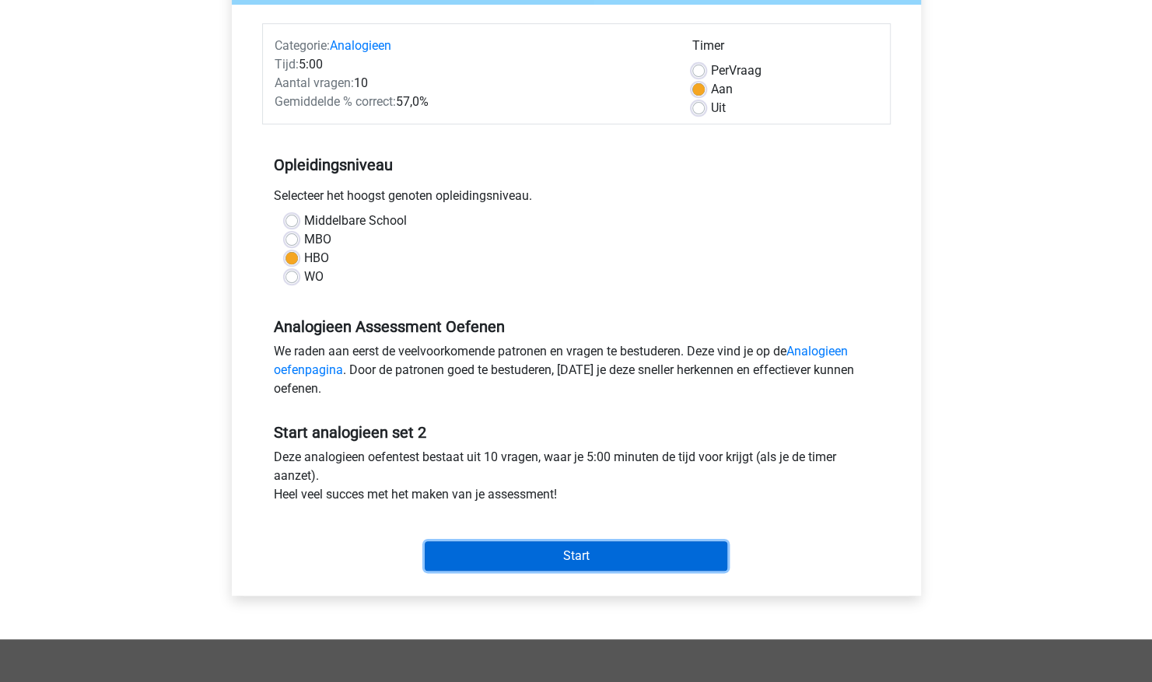
click at [478, 546] on input "Start" at bounding box center [576, 556] width 303 height 30
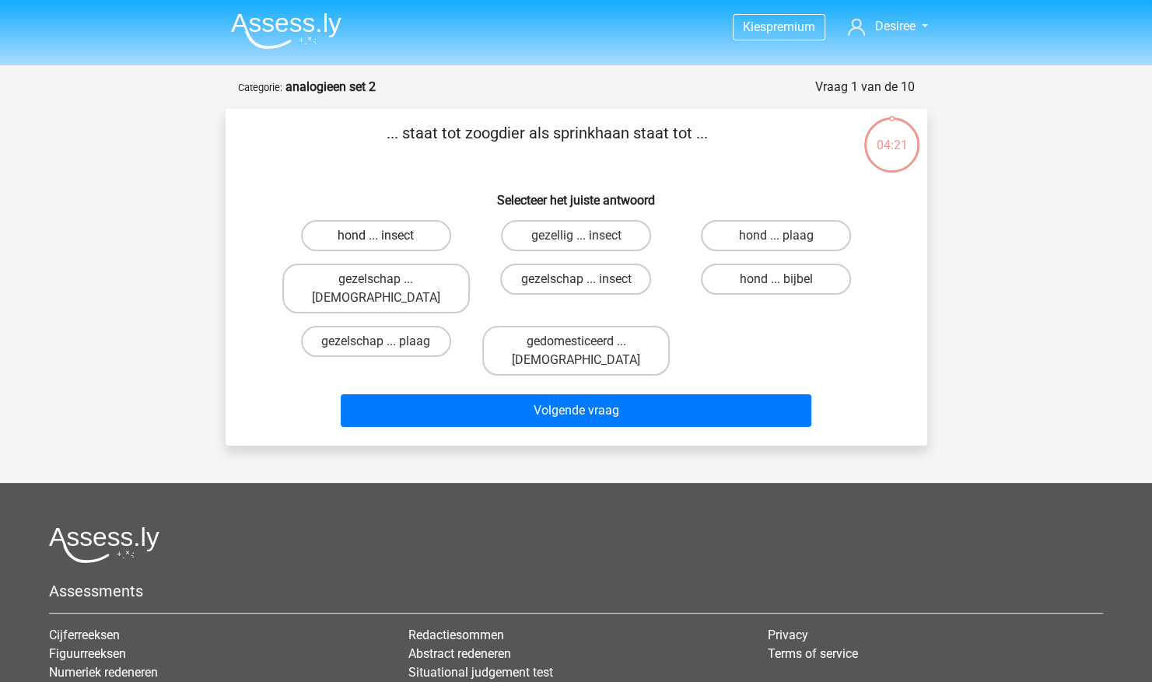
click at [352, 244] on label "hond ... insect" at bounding box center [376, 235] width 150 height 31
click at [376, 244] on input "hond ... insect" at bounding box center [381, 241] width 10 height 10
radio input "true"
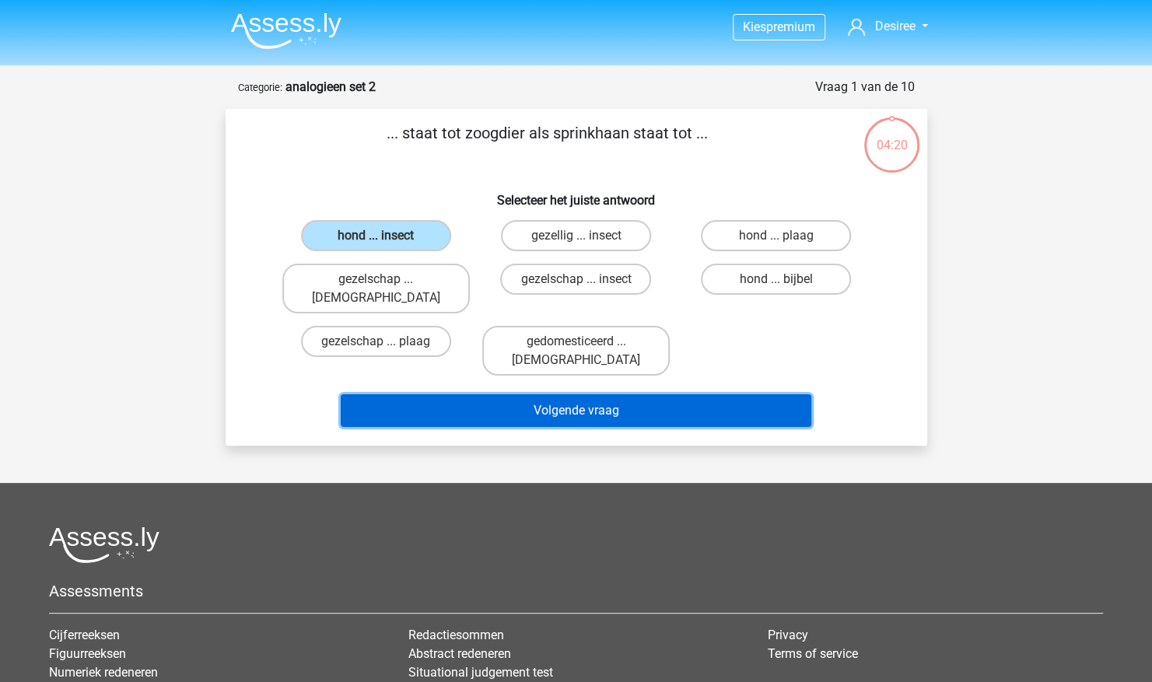
click at [396, 394] on button "Volgende vraag" at bounding box center [576, 410] width 471 height 33
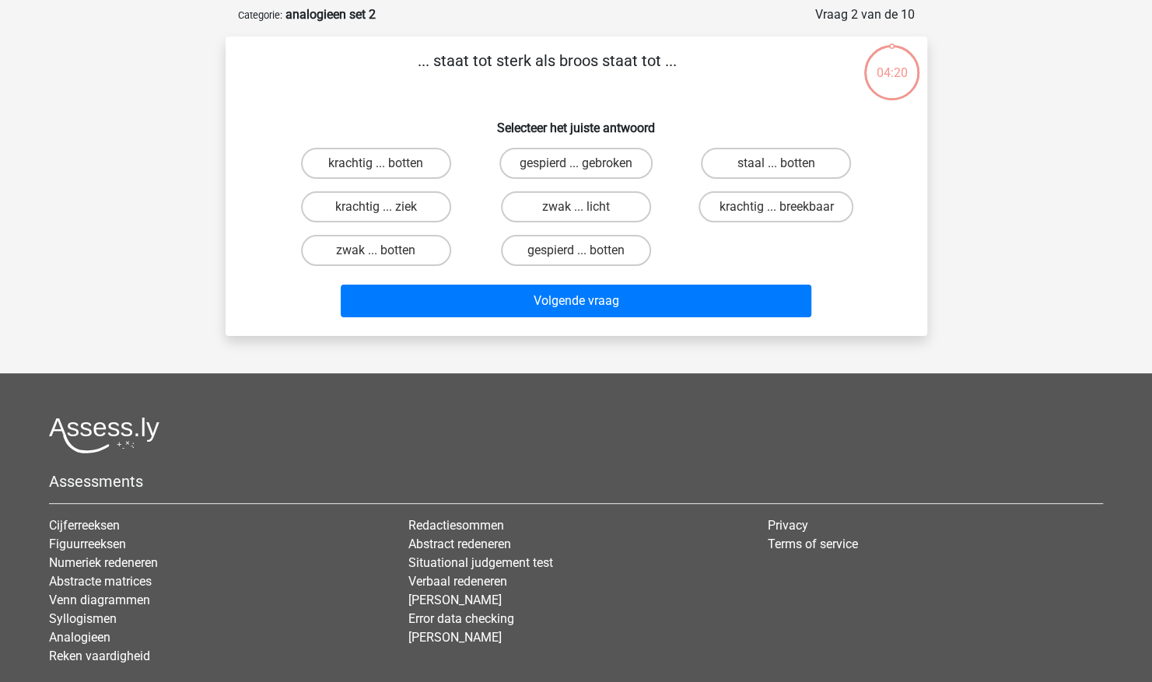
scroll to position [78, 0]
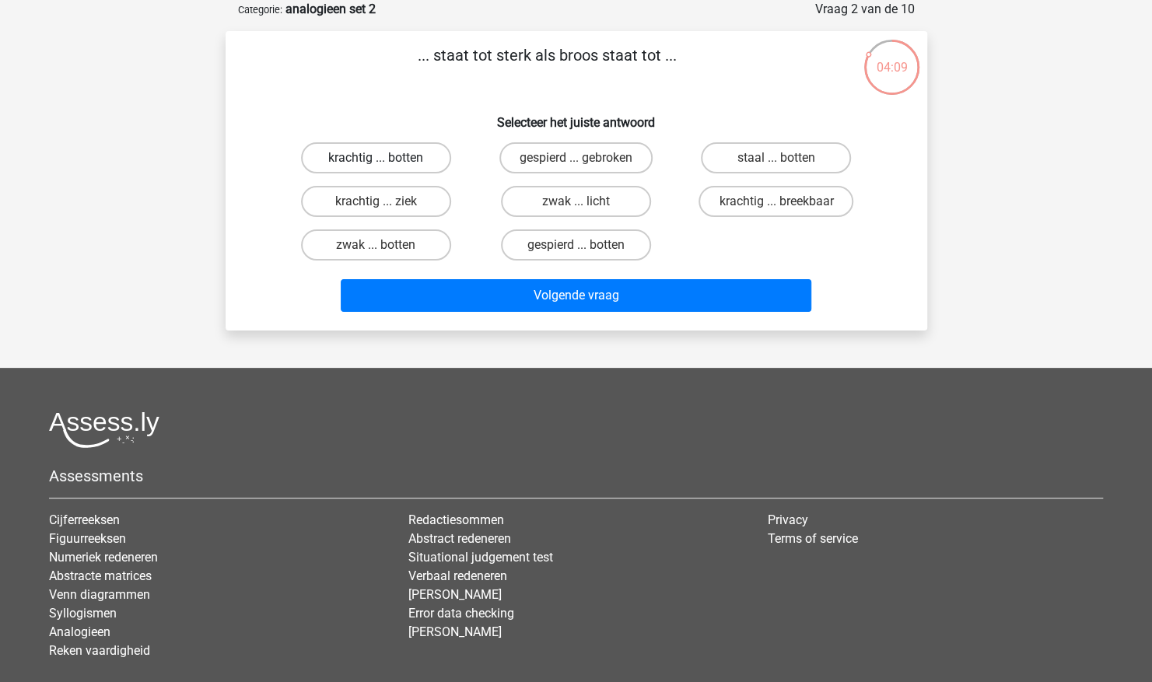
click at [339, 145] on label "krachtig ... botten" at bounding box center [376, 157] width 150 height 31
click at [376, 158] on input "krachtig ... botten" at bounding box center [381, 163] width 10 height 10
radio input "true"
click at [335, 152] on label "krachtig ... botten" at bounding box center [376, 157] width 150 height 31
click at [376, 158] on input "krachtig ... botten" at bounding box center [381, 163] width 10 height 10
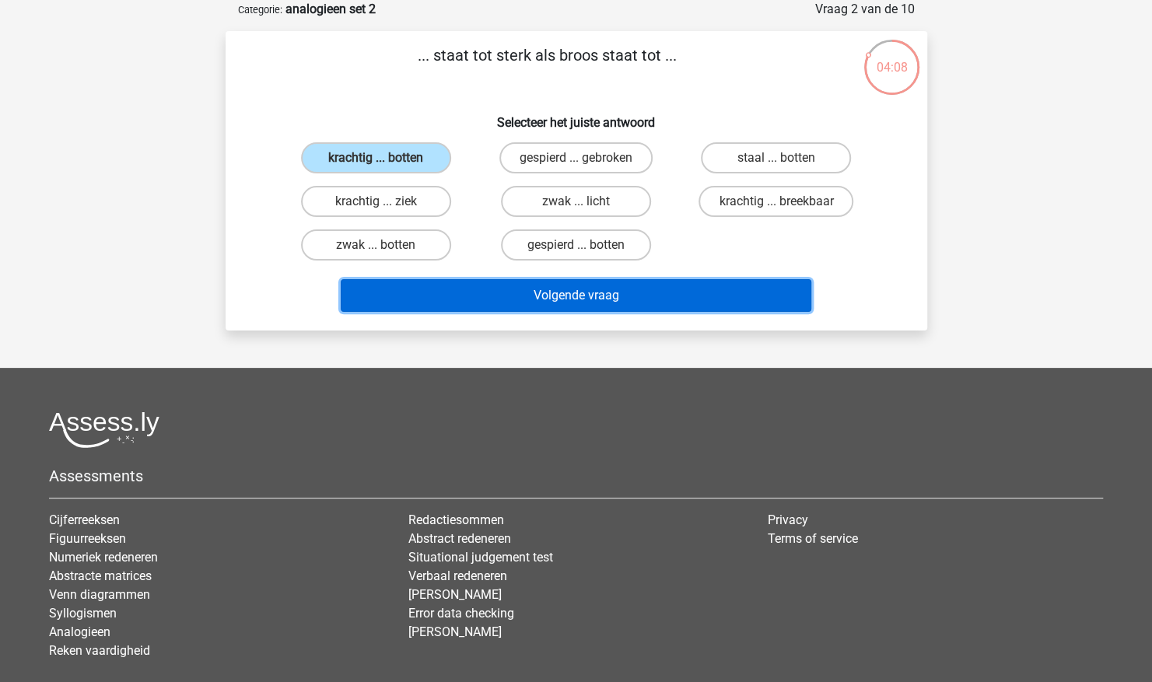
click at [657, 297] on button "Volgende vraag" at bounding box center [576, 295] width 471 height 33
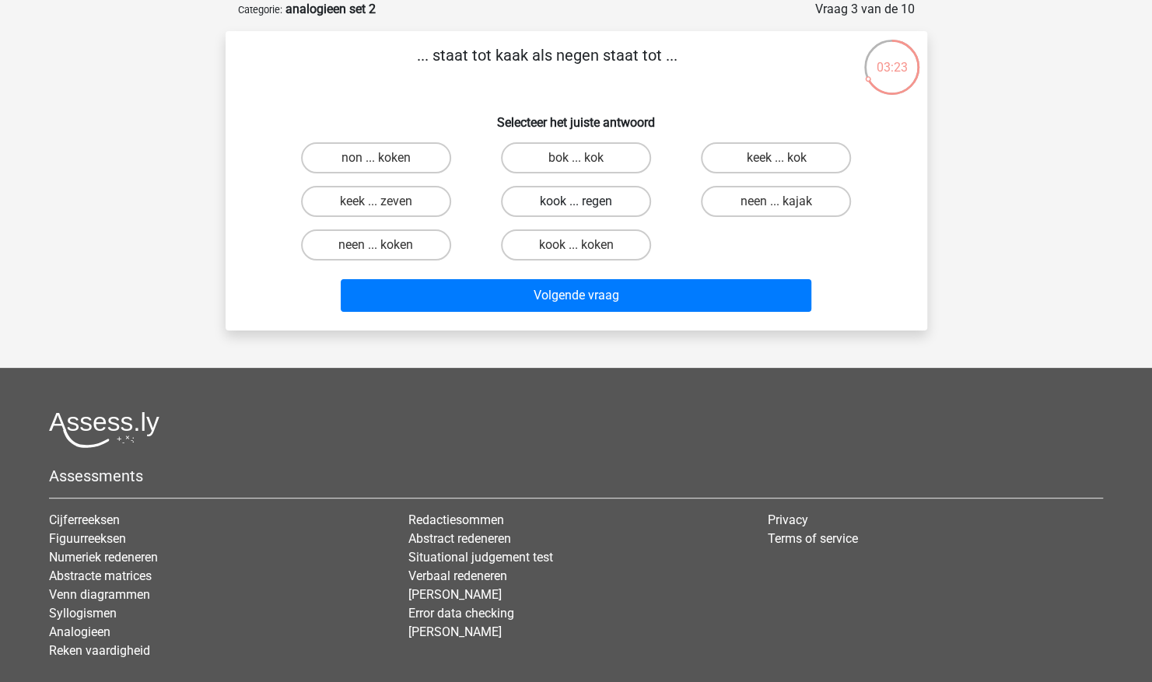
click at [619, 208] on label "kook ... regen" at bounding box center [576, 201] width 150 height 31
click at [586, 208] on input "kook ... regen" at bounding box center [581, 206] width 10 height 10
radio input "true"
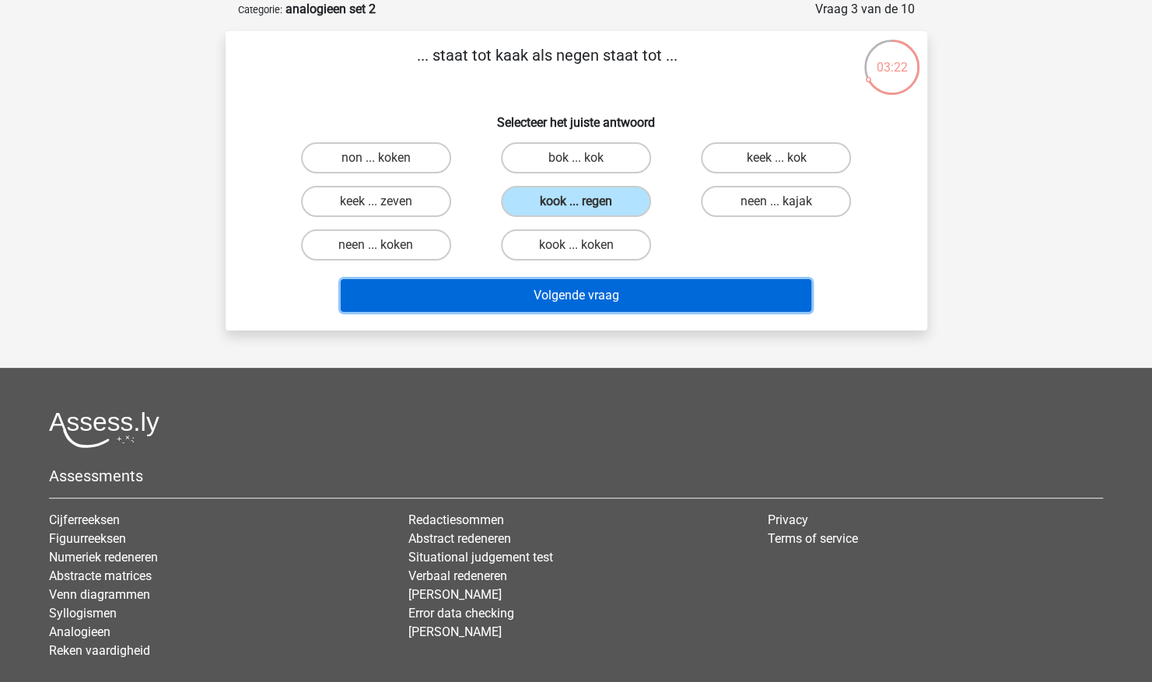
click at [588, 302] on button "Volgende vraag" at bounding box center [576, 295] width 471 height 33
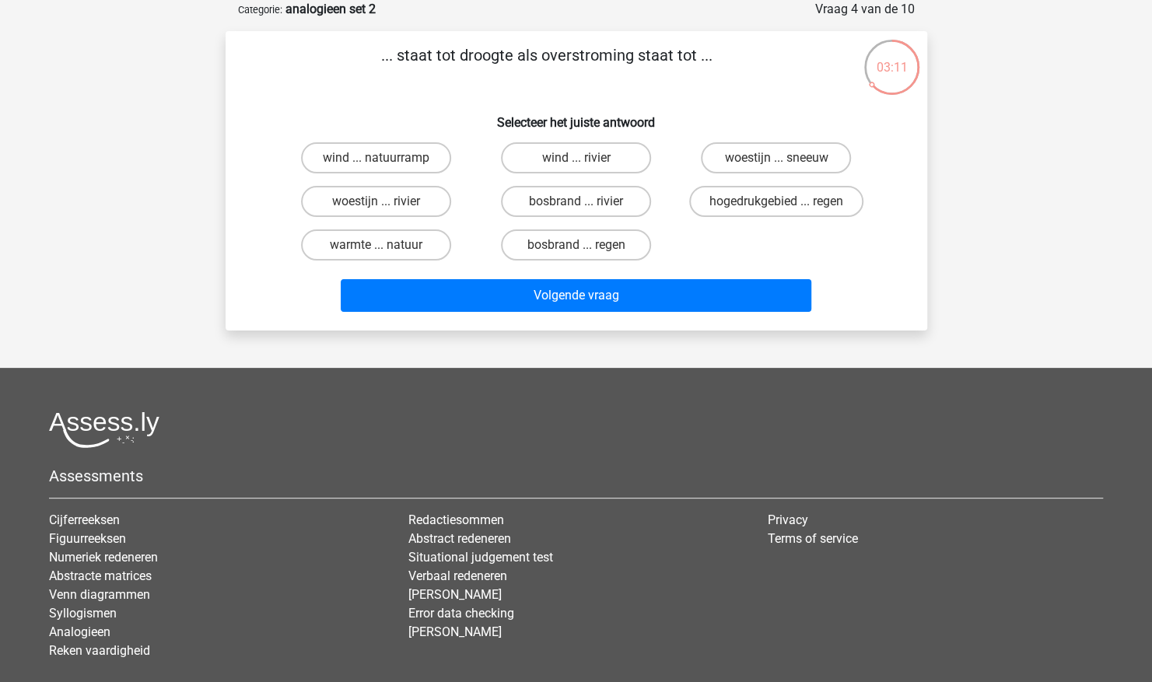
click at [400, 198] on label "woestijn ... rivier" at bounding box center [376, 201] width 150 height 31
click at [386, 201] on input "woestijn ... rivier" at bounding box center [381, 206] width 10 height 10
radio input "true"
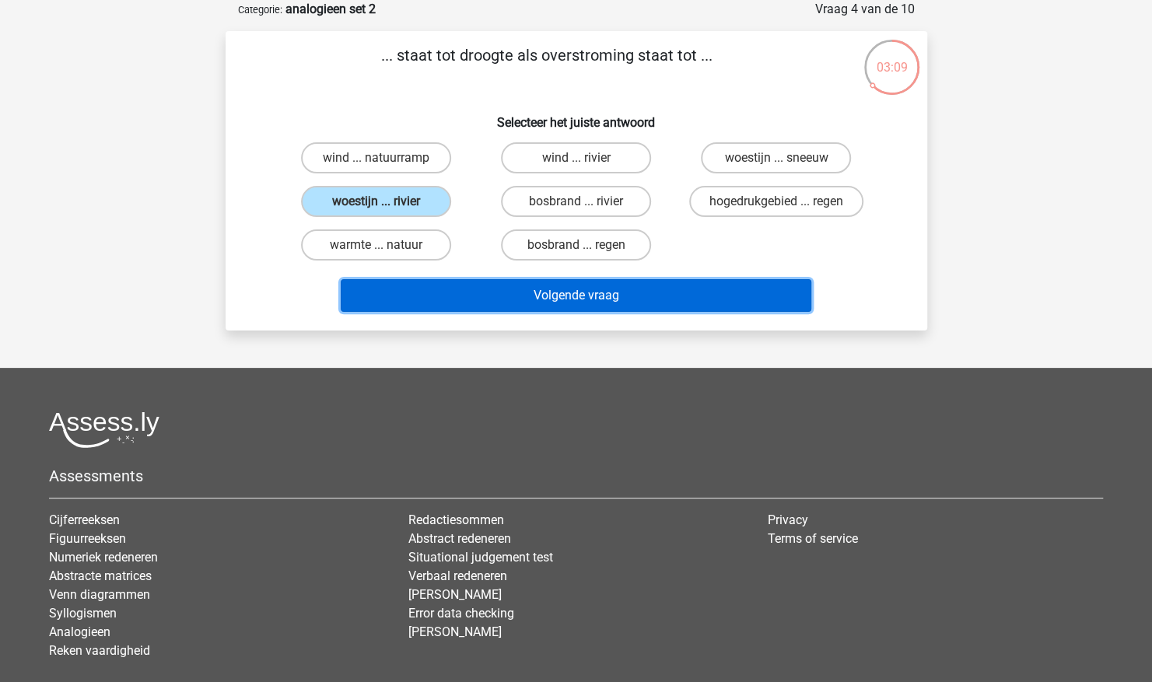
click at [512, 307] on button "Volgende vraag" at bounding box center [576, 295] width 471 height 33
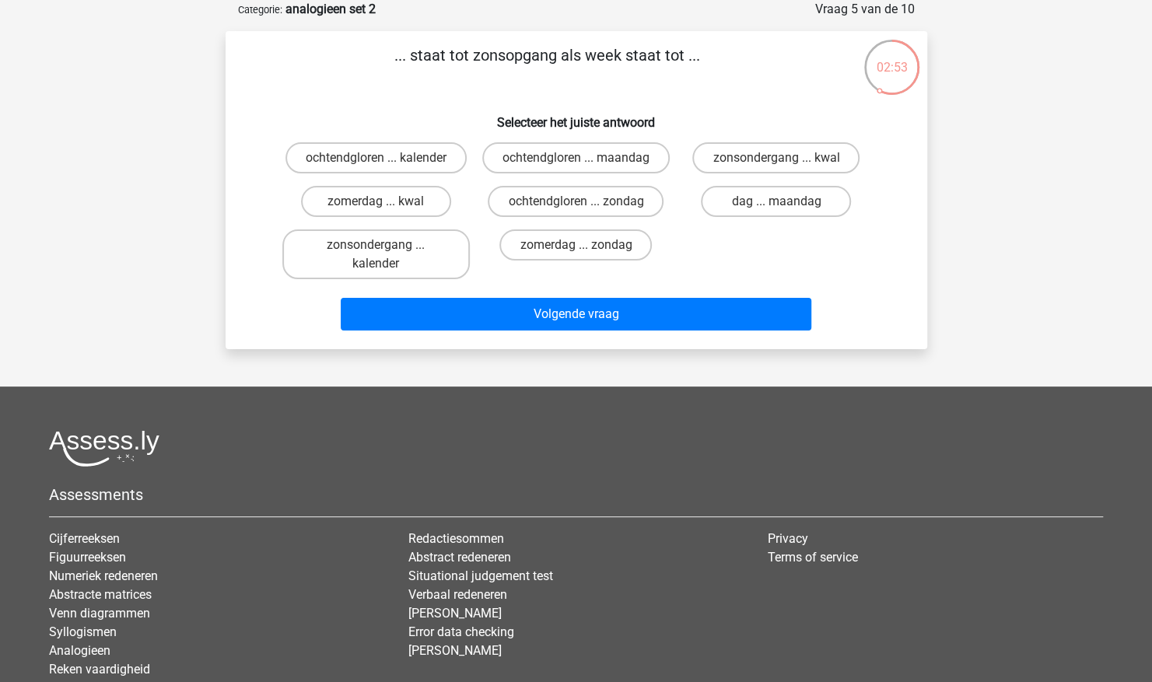
click at [425, 279] on label "zonsondergang ... kalender" at bounding box center [375, 254] width 187 height 50
click at [386, 255] on input "zonsondergang ... kalender" at bounding box center [381, 250] width 10 height 10
radio input "true"
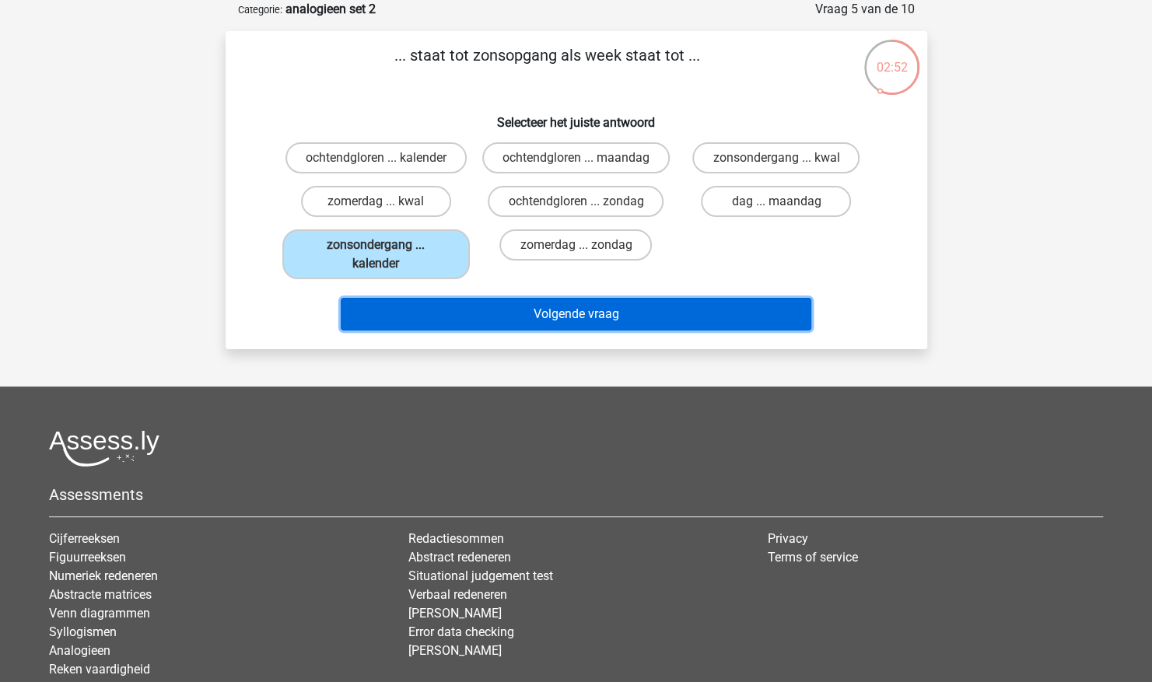
click at [500, 331] on button "Volgende vraag" at bounding box center [576, 314] width 471 height 33
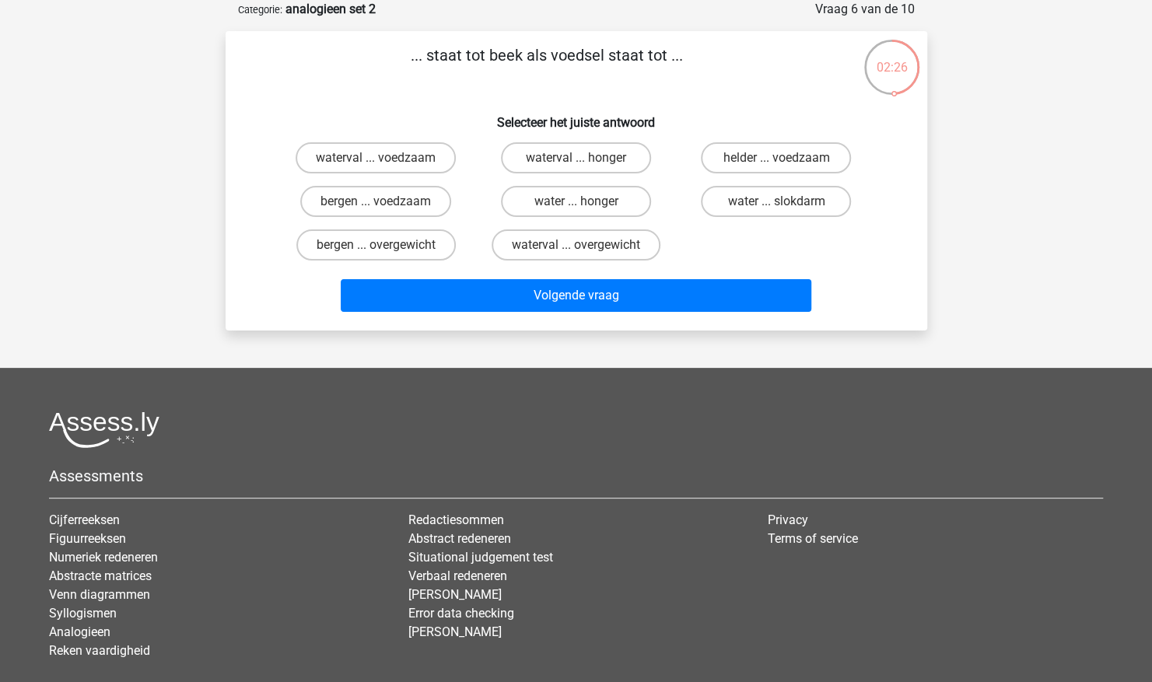
click at [575, 239] on label "waterval ... overgewicht" at bounding box center [576, 244] width 169 height 31
click at [576, 245] on input "waterval ... overgewicht" at bounding box center [581, 250] width 10 height 10
radio input "true"
click at [571, 204] on label "water ... honger" at bounding box center [576, 201] width 150 height 31
click at [576, 204] on input "water ... honger" at bounding box center [581, 206] width 10 height 10
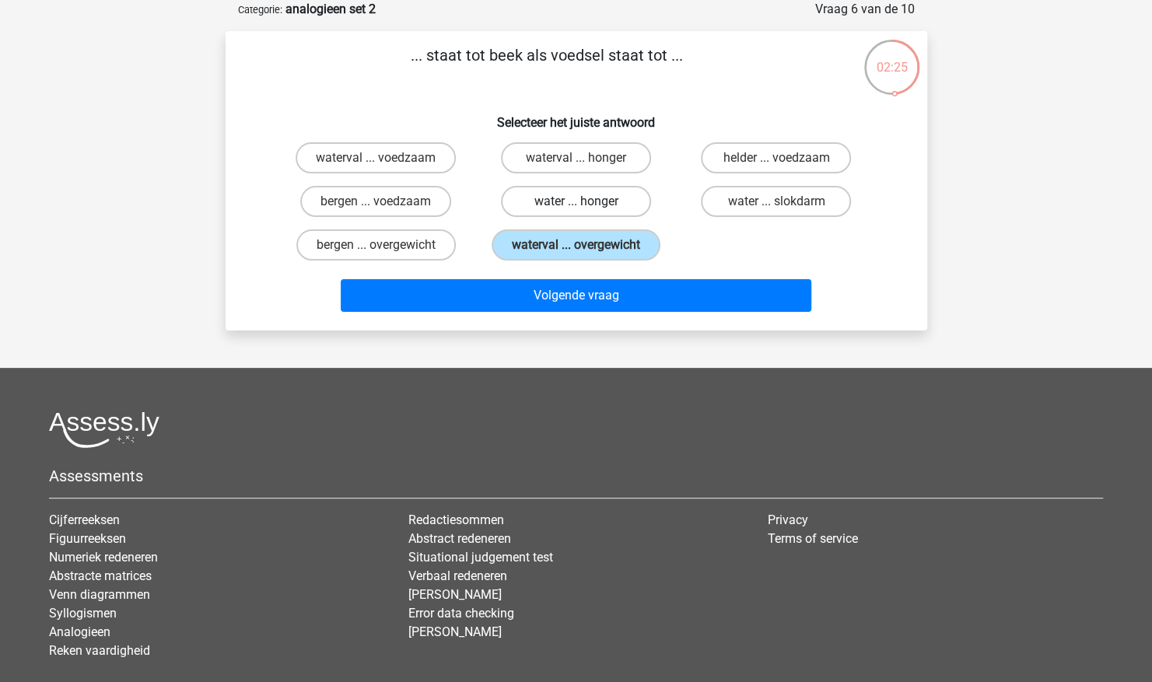
radio input "true"
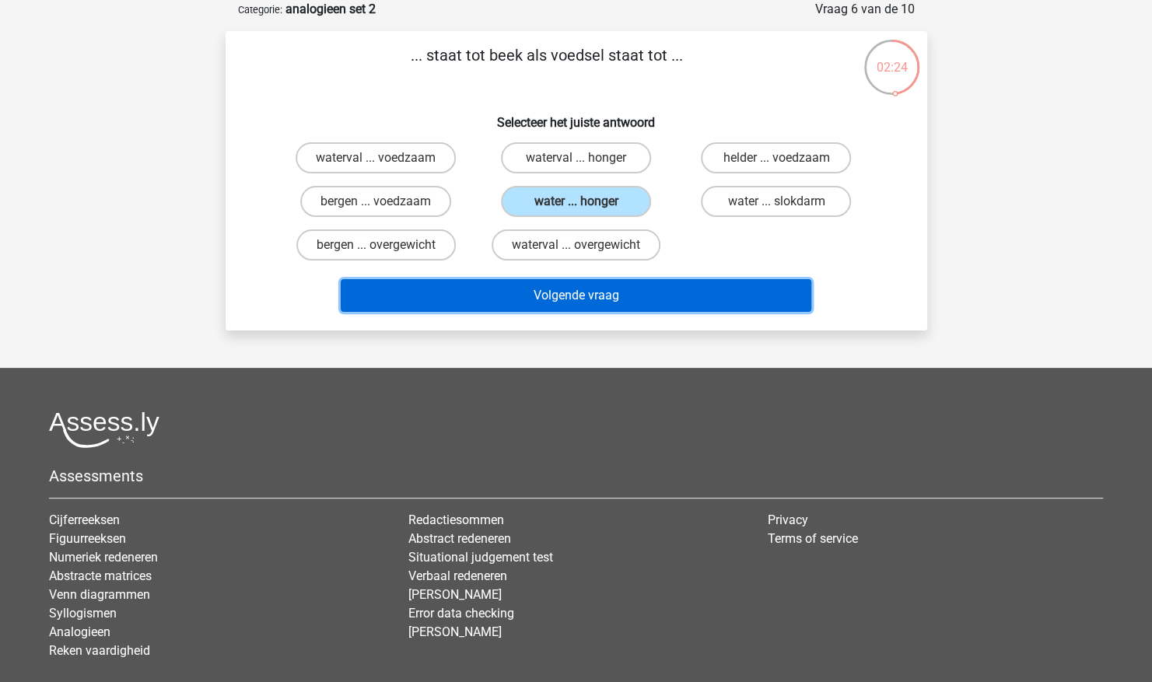
click at [531, 297] on button "Volgende vraag" at bounding box center [576, 295] width 471 height 33
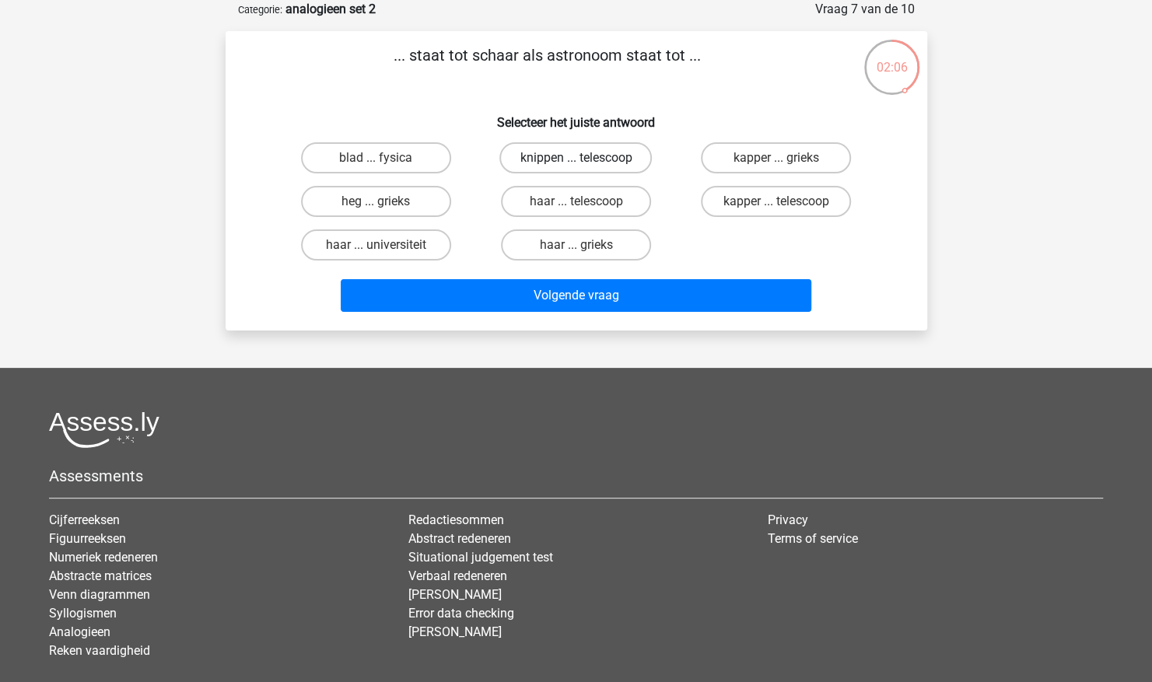
click at [621, 164] on label "knippen ... telescoop" at bounding box center [575, 157] width 152 height 31
click at [586, 164] on input "knippen ... telescoop" at bounding box center [581, 163] width 10 height 10
radio input "true"
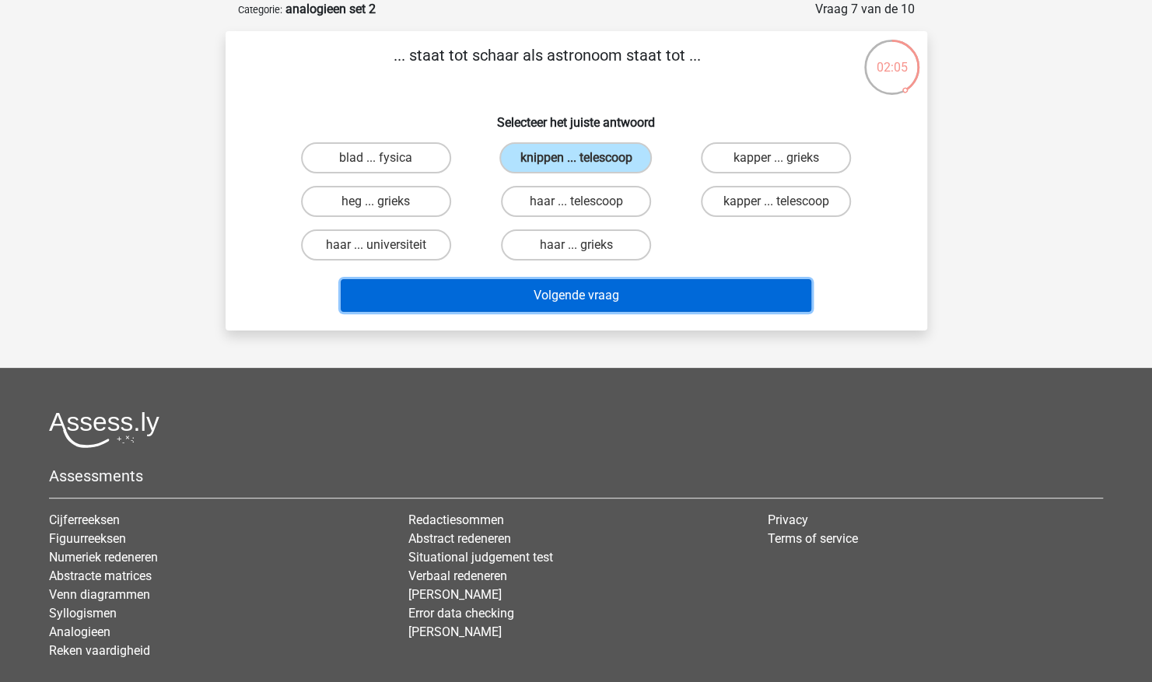
click at [584, 286] on button "Volgende vraag" at bounding box center [576, 295] width 471 height 33
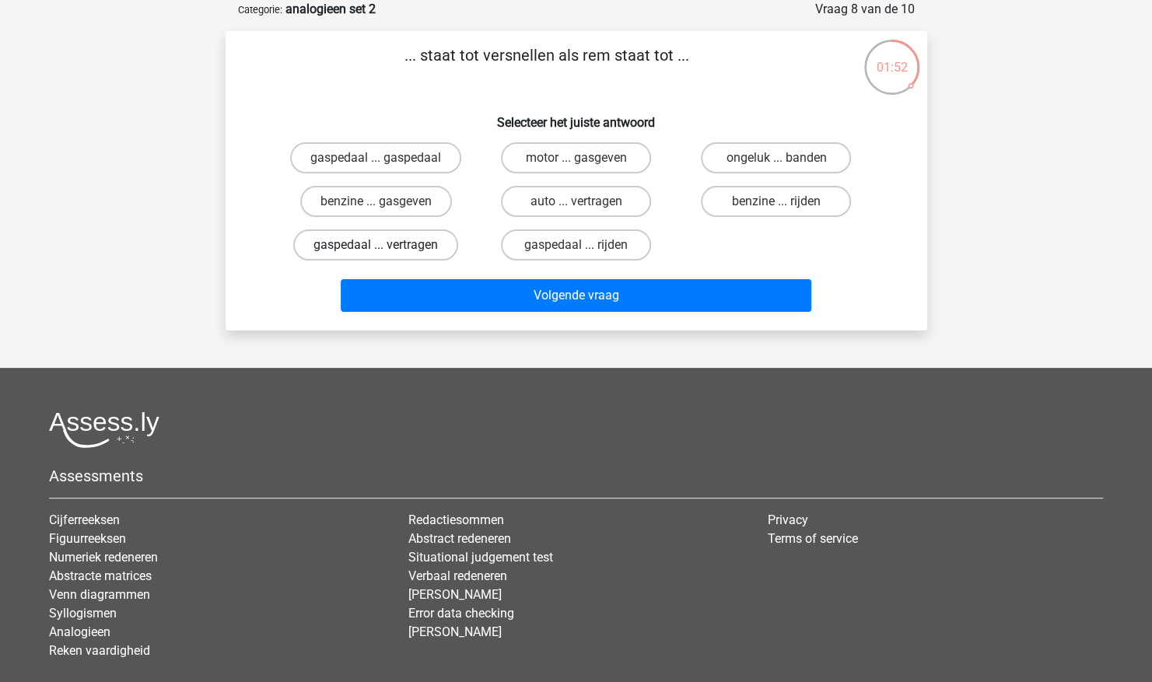
click at [417, 255] on label "gaspedaal ... vertragen" at bounding box center [375, 244] width 165 height 31
click at [386, 255] on input "gaspedaal ... vertragen" at bounding box center [381, 250] width 10 height 10
radio input "true"
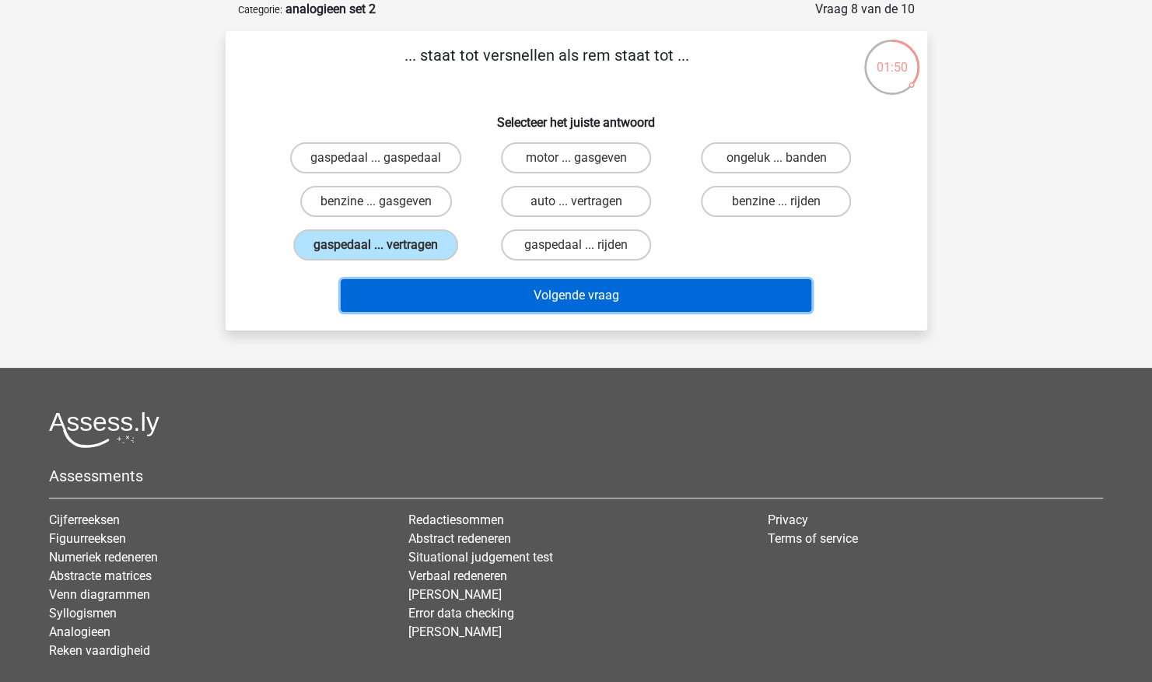
click at [418, 299] on button "Volgende vraag" at bounding box center [576, 295] width 471 height 33
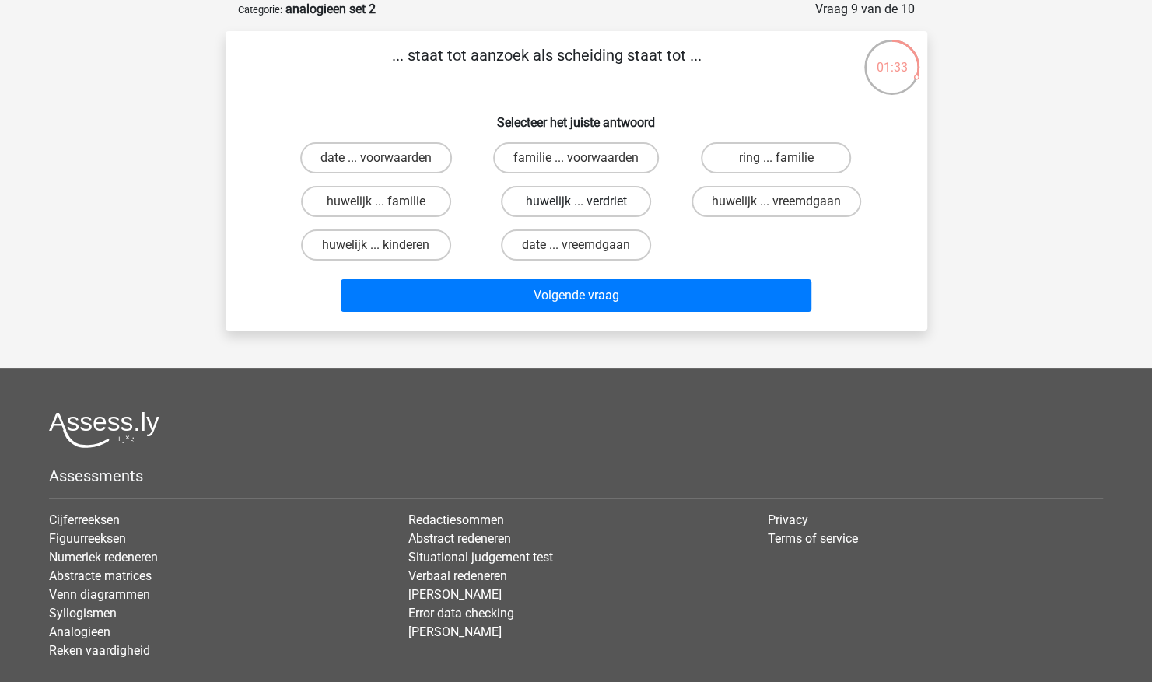
click at [557, 204] on label "huwelijk ... verdriet" at bounding box center [576, 201] width 150 height 31
click at [576, 204] on input "huwelijk ... verdriet" at bounding box center [581, 206] width 10 height 10
radio input "true"
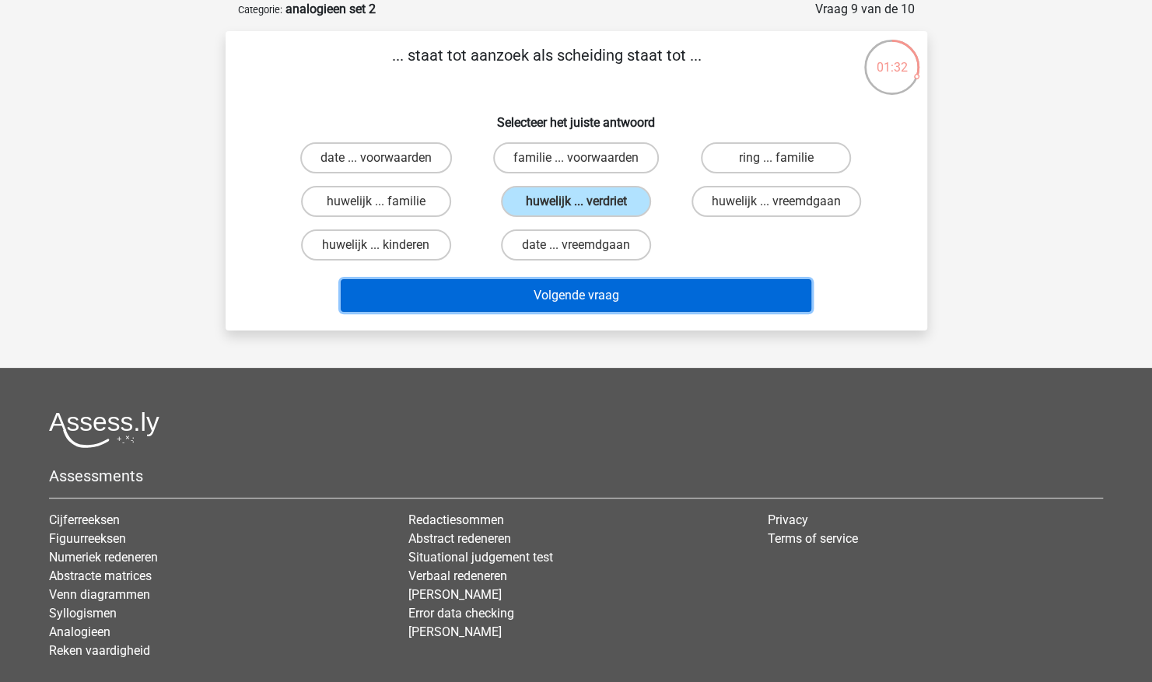
click at [510, 291] on button "Volgende vraag" at bounding box center [576, 295] width 471 height 33
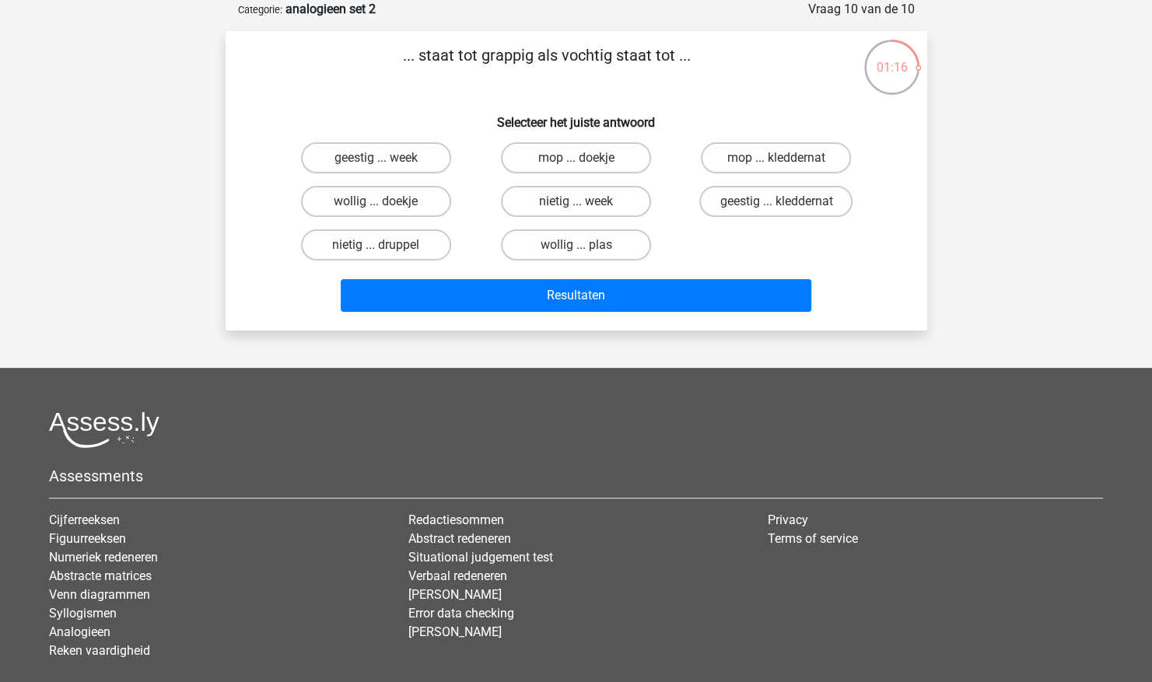
click at [779, 202] on input "geestig ... kleddernat" at bounding box center [781, 206] width 10 height 10
radio input "true"
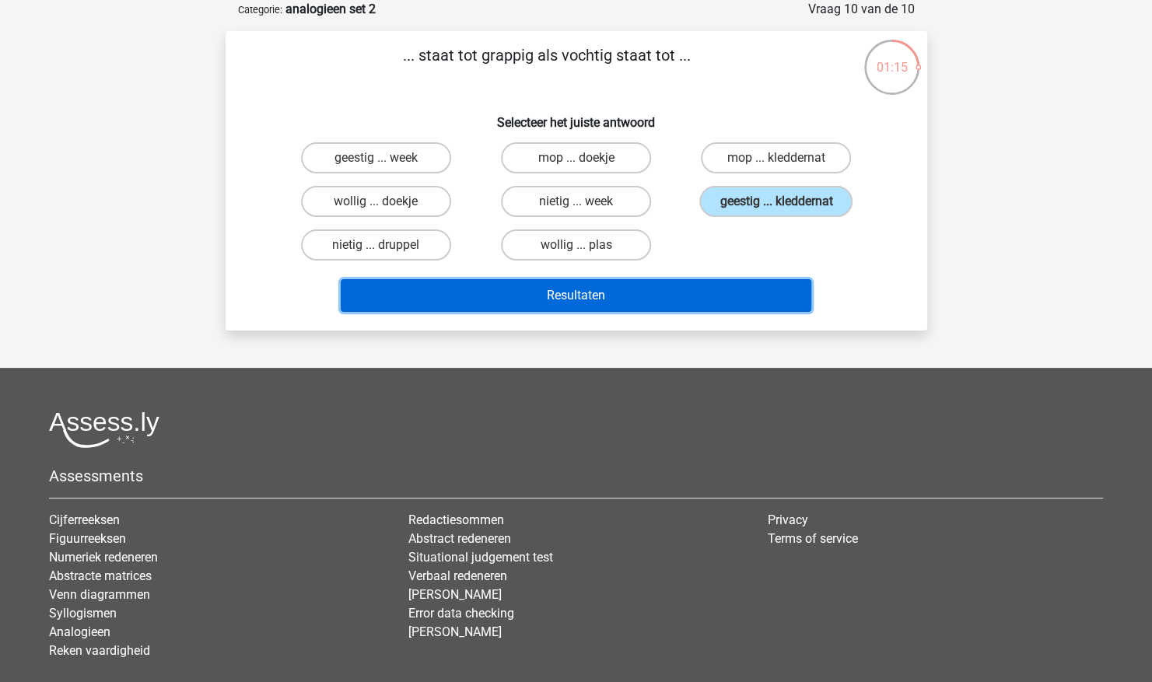
click at [641, 294] on button "Resultaten" at bounding box center [576, 295] width 471 height 33
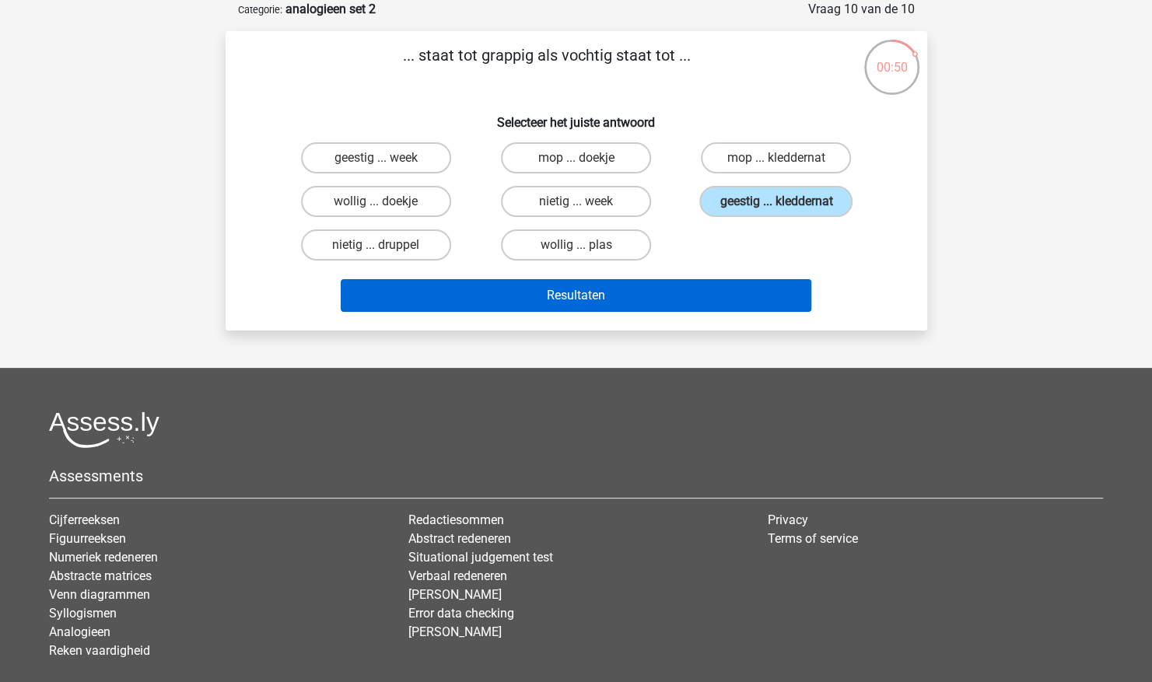
scroll to position [0, 0]
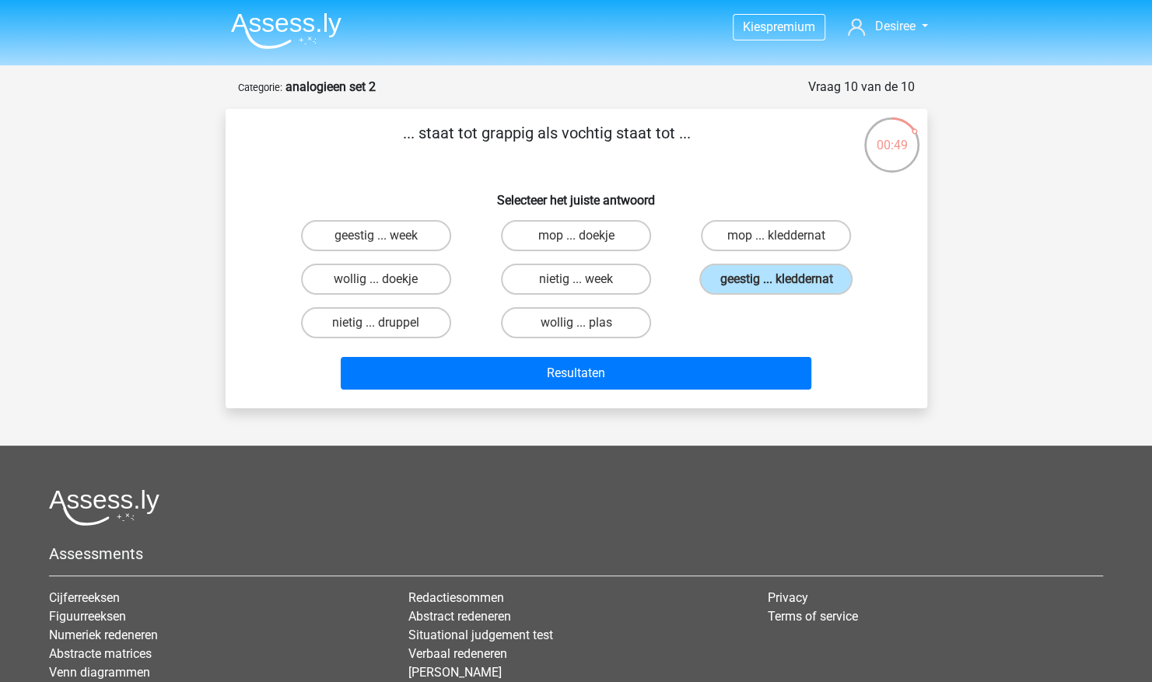
click at [313, 26] on img at bounding box center [286, 30] width 110 height 37
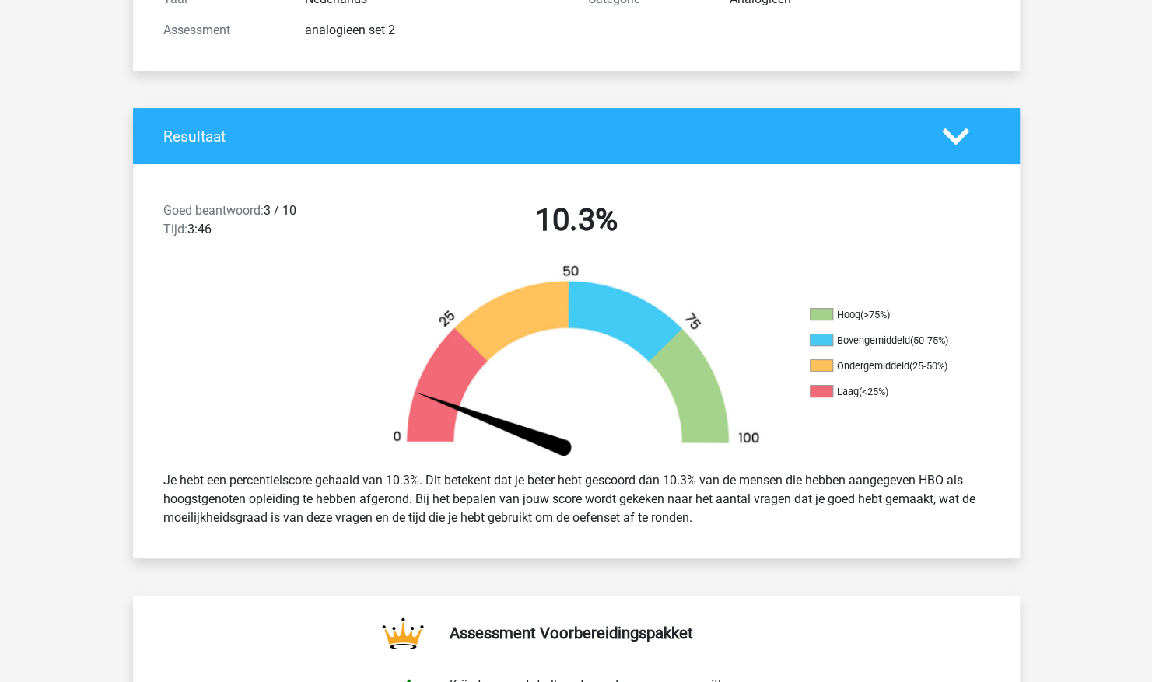
scroll to position [138, 0]
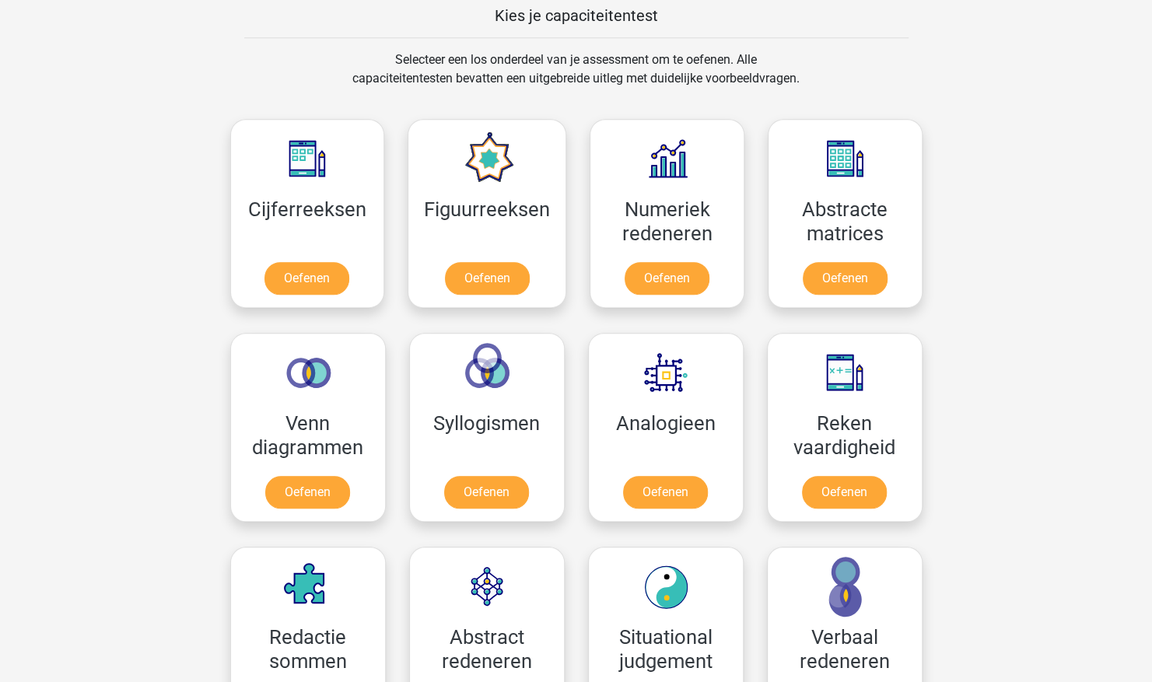
scroll to position [615, 0]
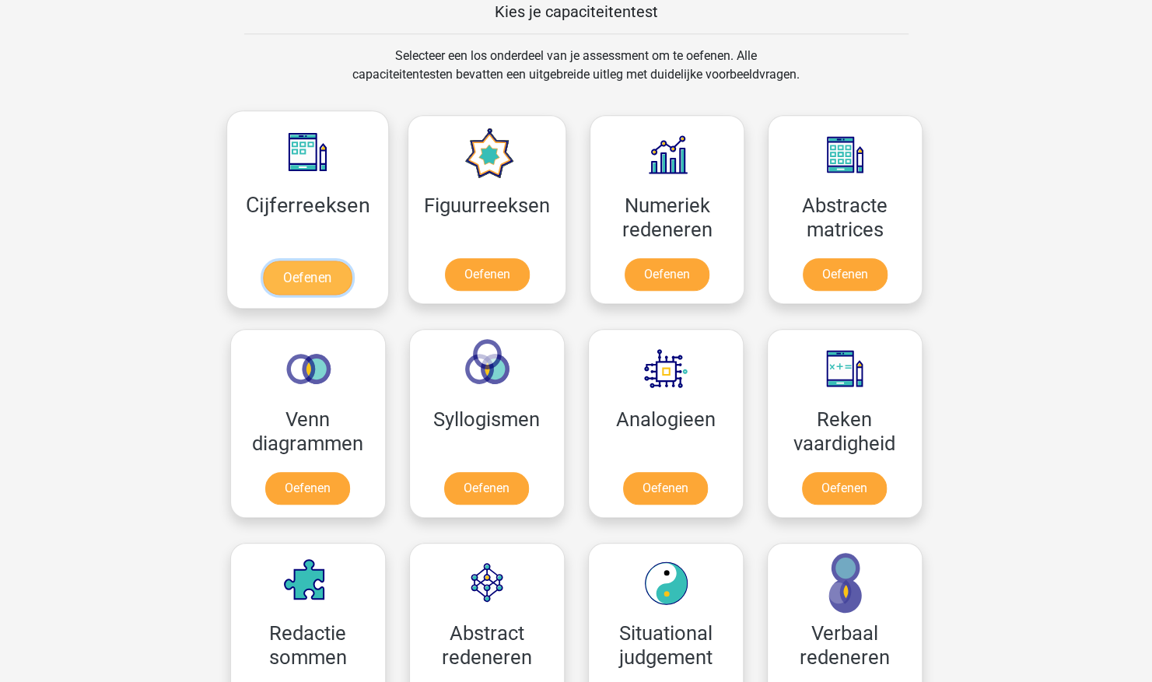
click at [335, 261] on link "Oefenen" at bounding box center [307, 278] width 89 height 34
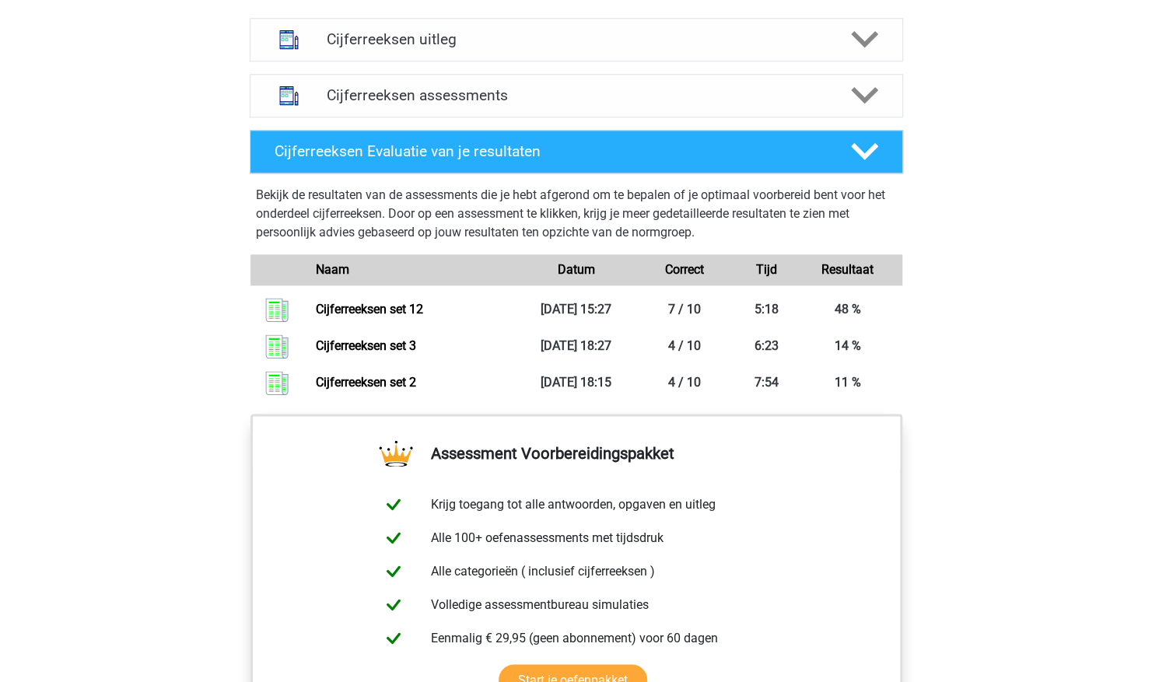
scroll to position [975, 0]
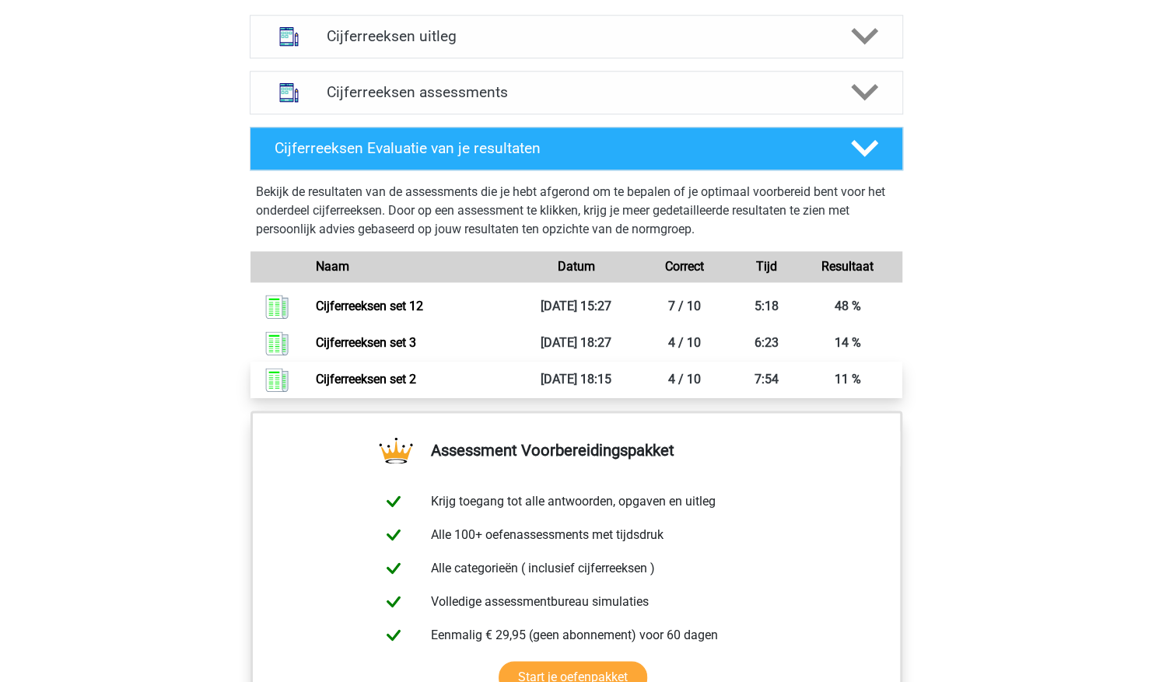
click at [416, 387] on link "Cijferreeksen set 2" at bounding box center [366, 379] width 100 height 15
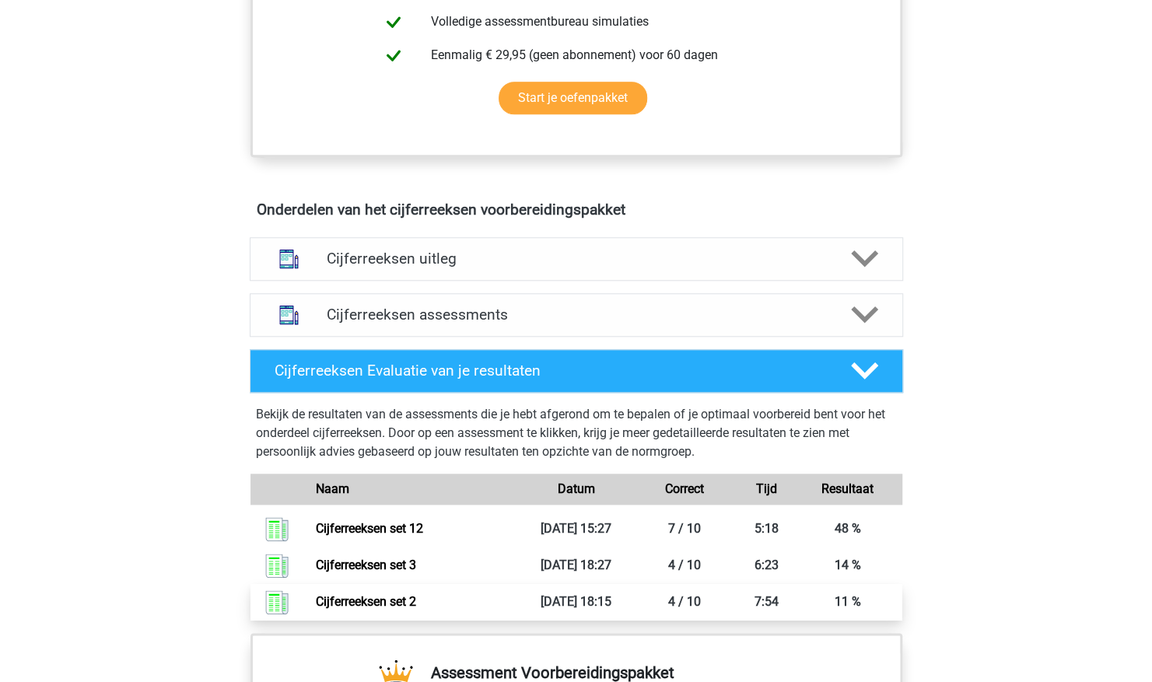
scroll to position [757, 0]
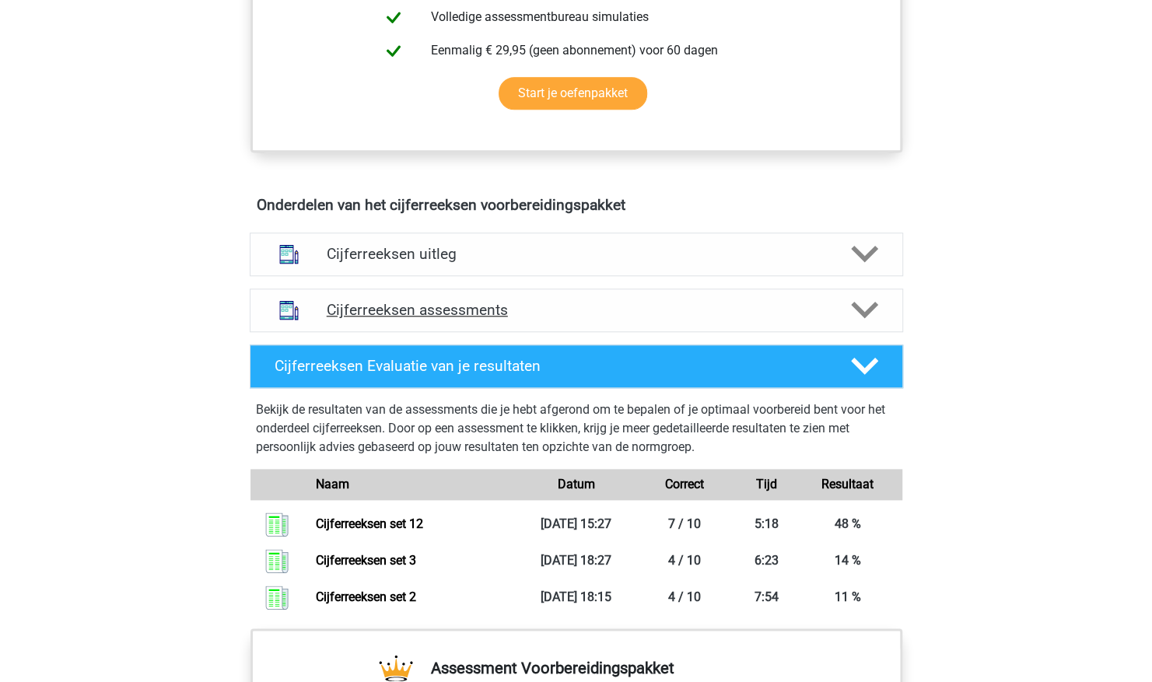
click at [863, 324] on icon at bounding box center [864, 309] width 27 height 27
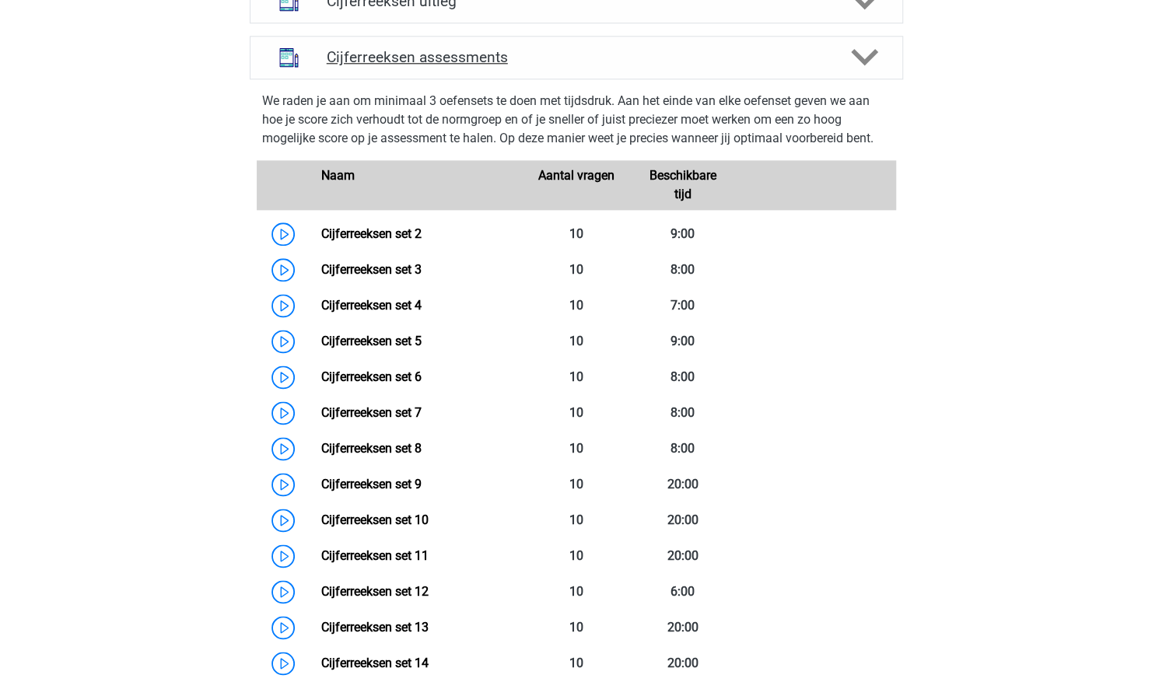
scroll to position [1011, 0]
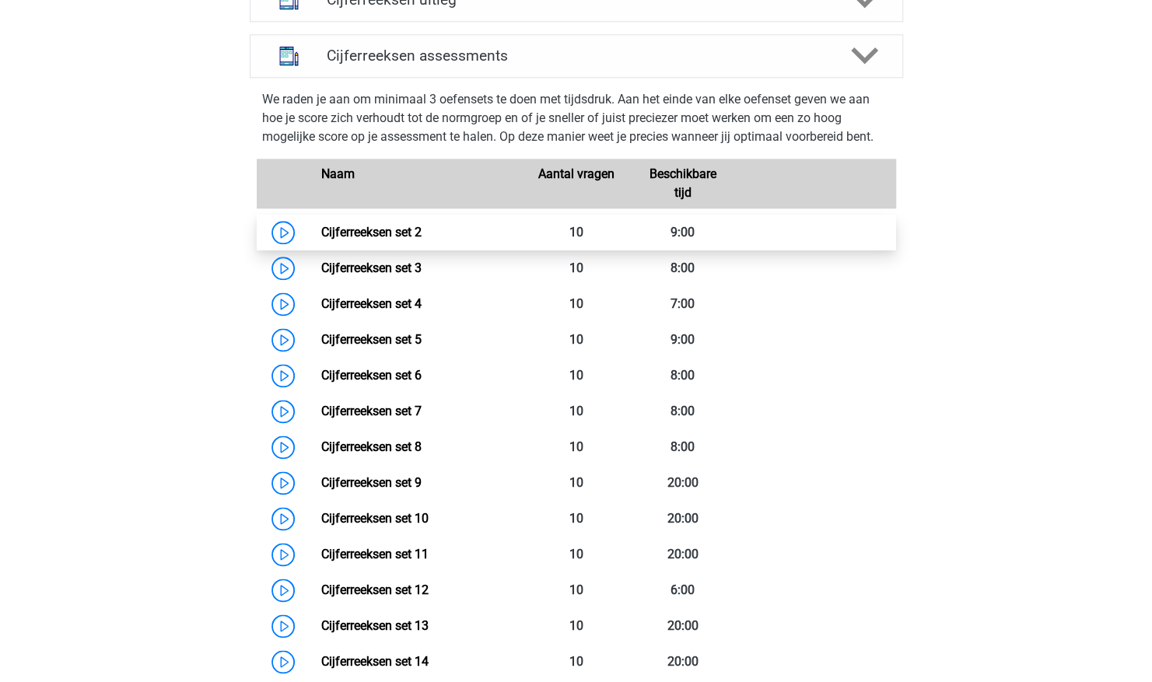
click at [422, 240] on link "Cijferreeksen set 2" at bounding box center [371, 232] width 100 height 15
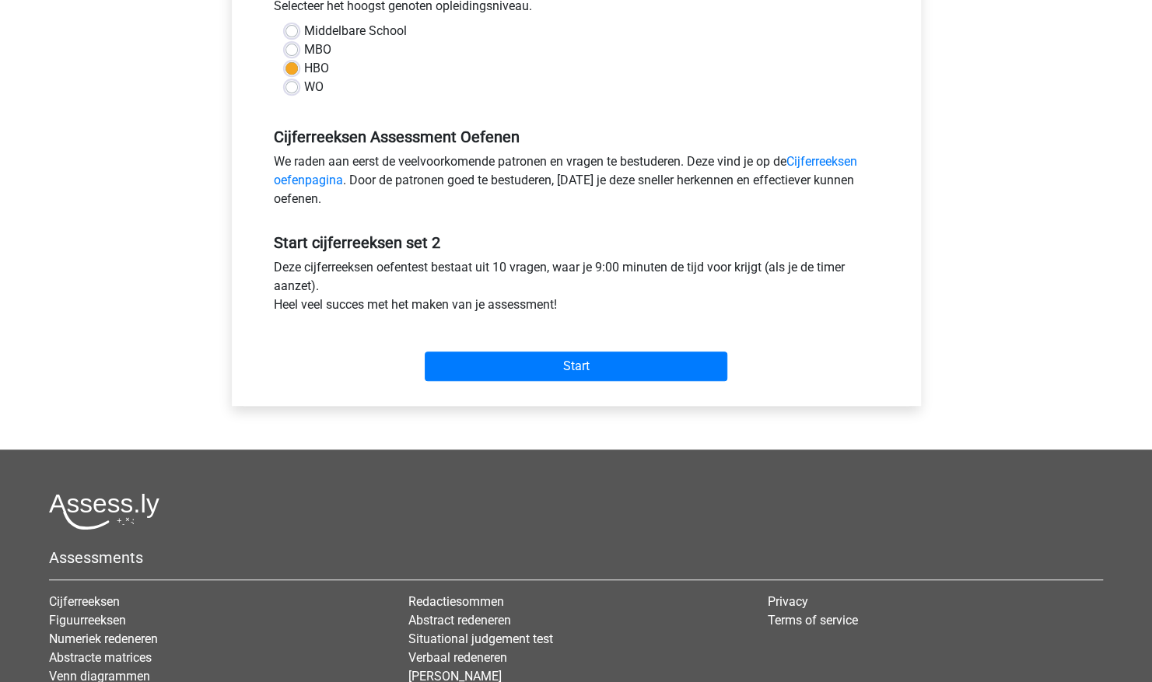
scroll to position [370, 0]
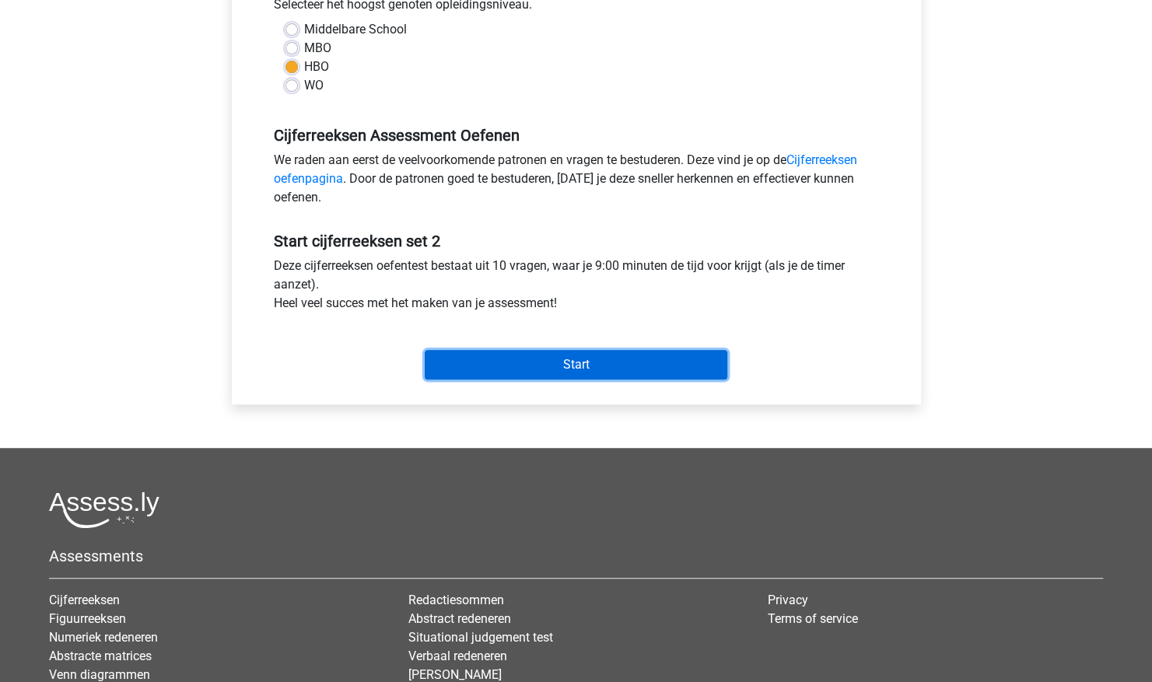
click at [655, 359] on input "Start" at bounding box center [576, 365] width 303 height 30
